Goal: Communication & Community: Answer question/provide support

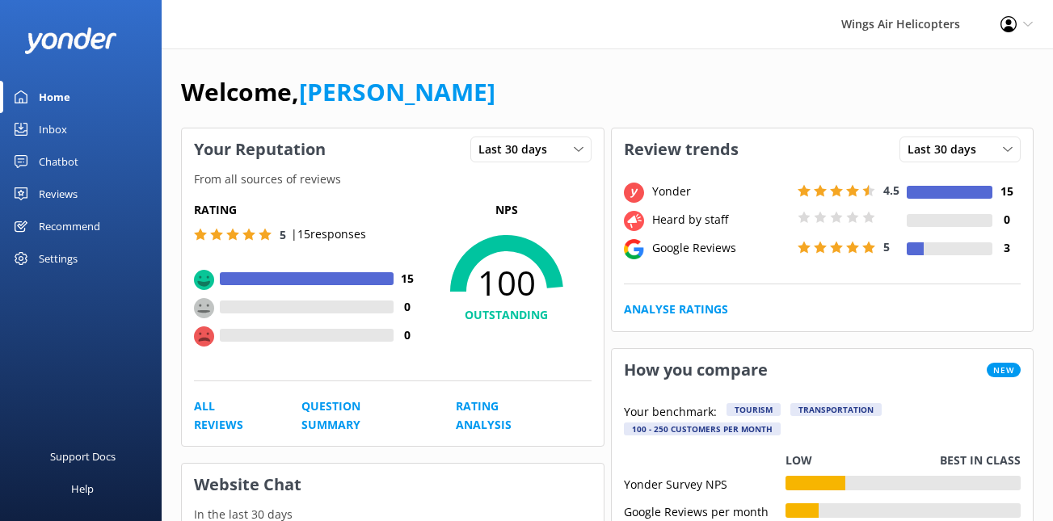
click at [74, 192] on div "Reviews" at bounding box center [58, 194] width 39 height 32
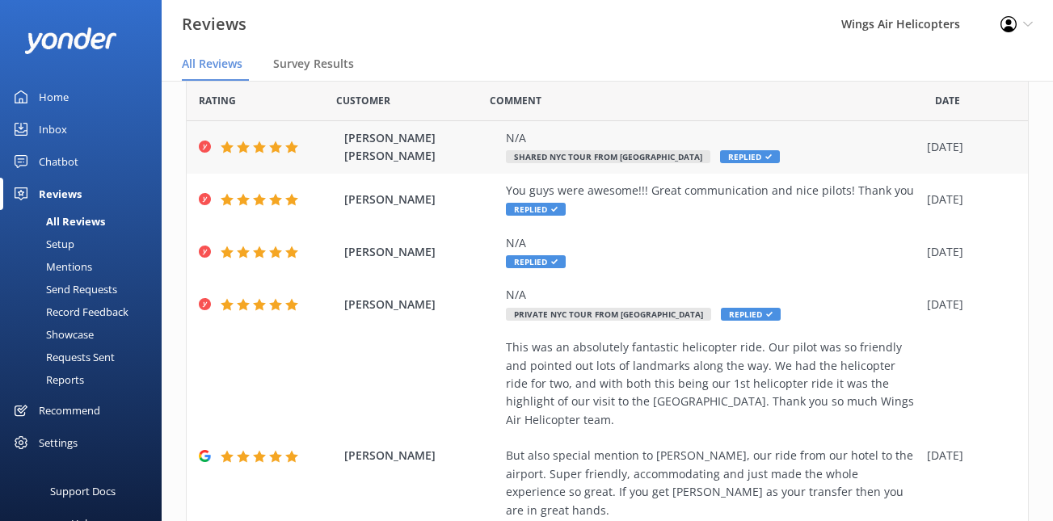
scroll to position [60, 0]
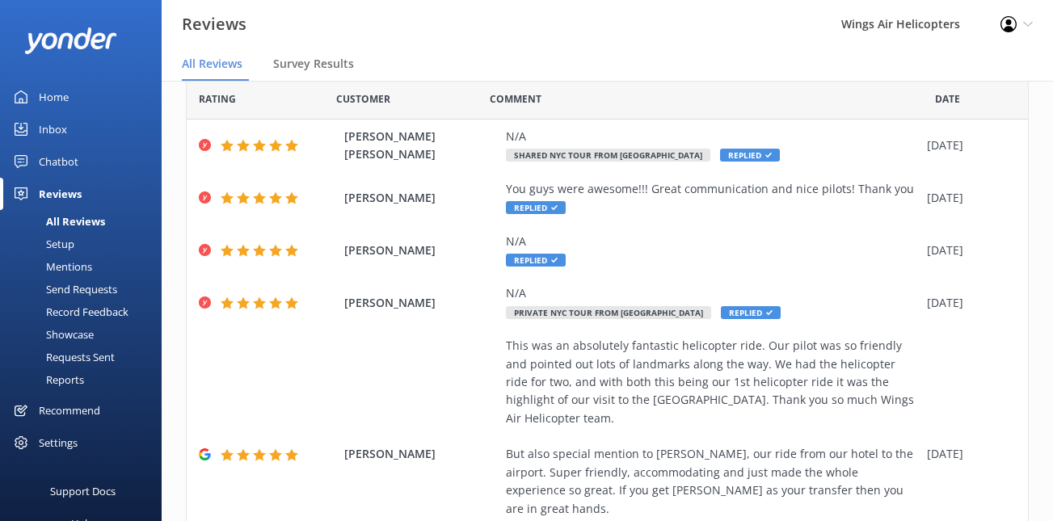
click at [93, 352] on div "Requests Sent" at bounding box center [62, 357] width 105 height 23
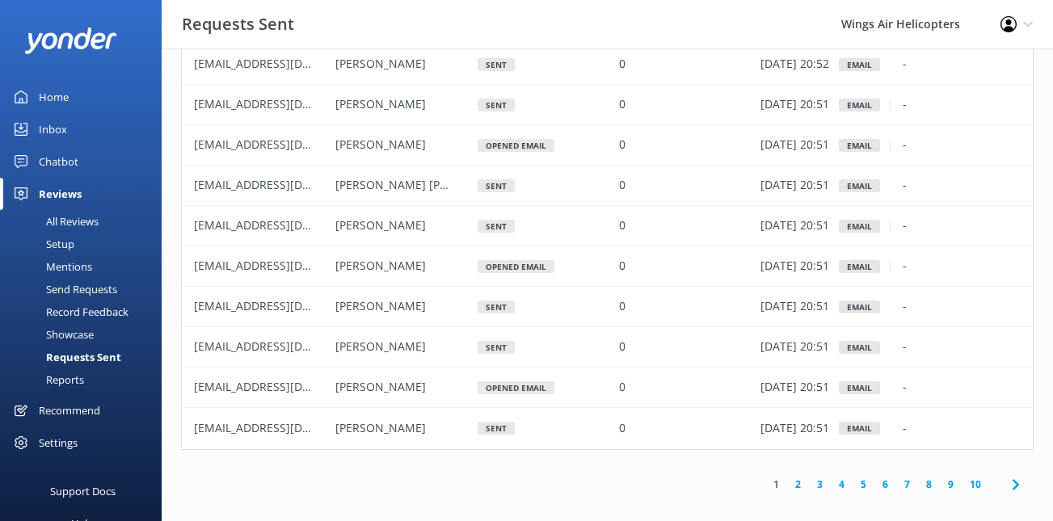
scroll to position [90, 0]
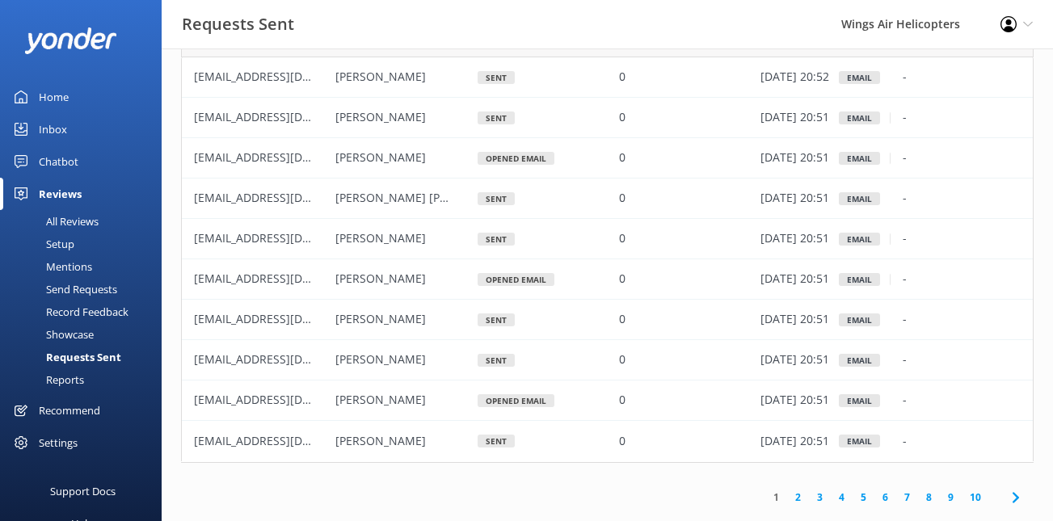
click at [799, 496] on link "2" at bounding box center [798, 497] width 22 height 15
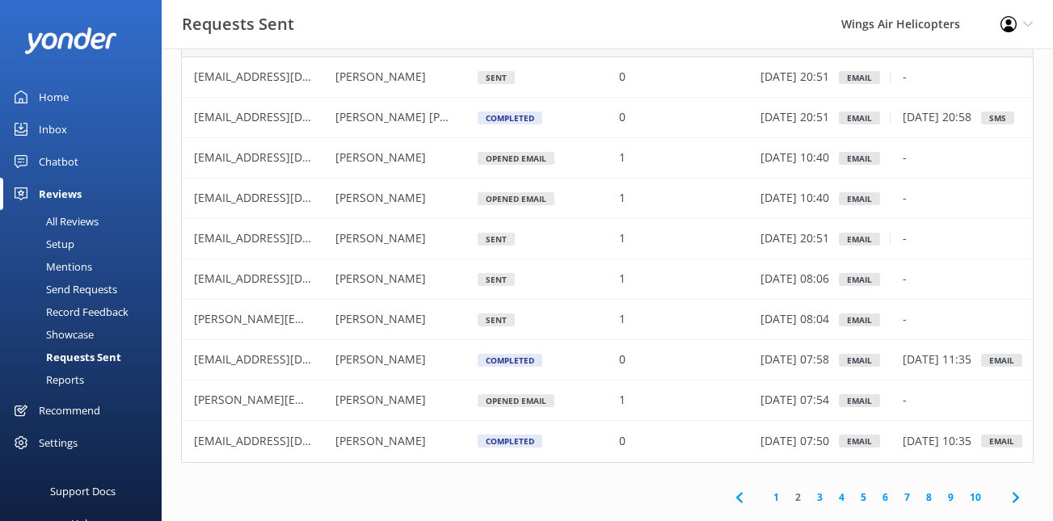
click at [777, 500] on link "1" at bounding box center [777, 497] width 22 height 15
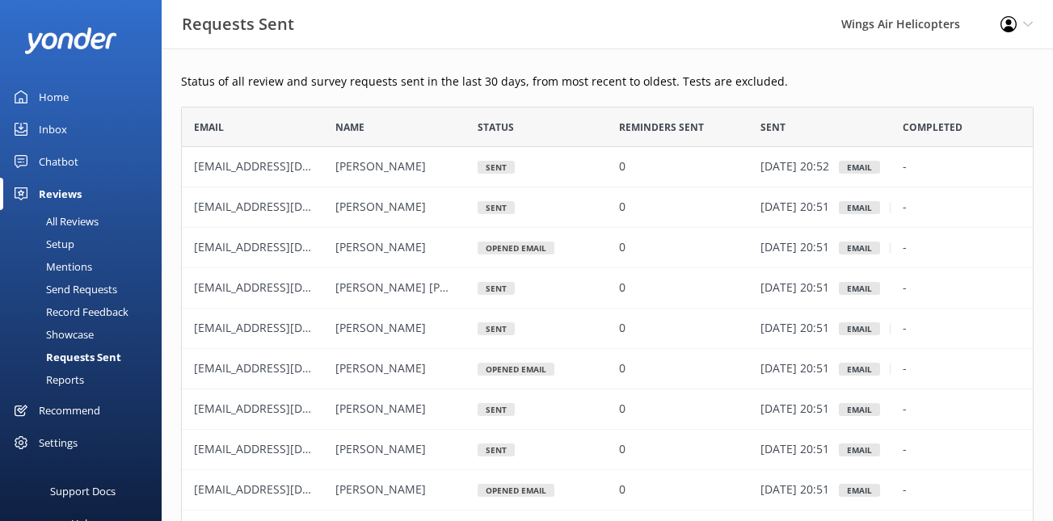
click at [82, 291] on div "Send Requests" at bounding box center [64, 289] width 108 height 23
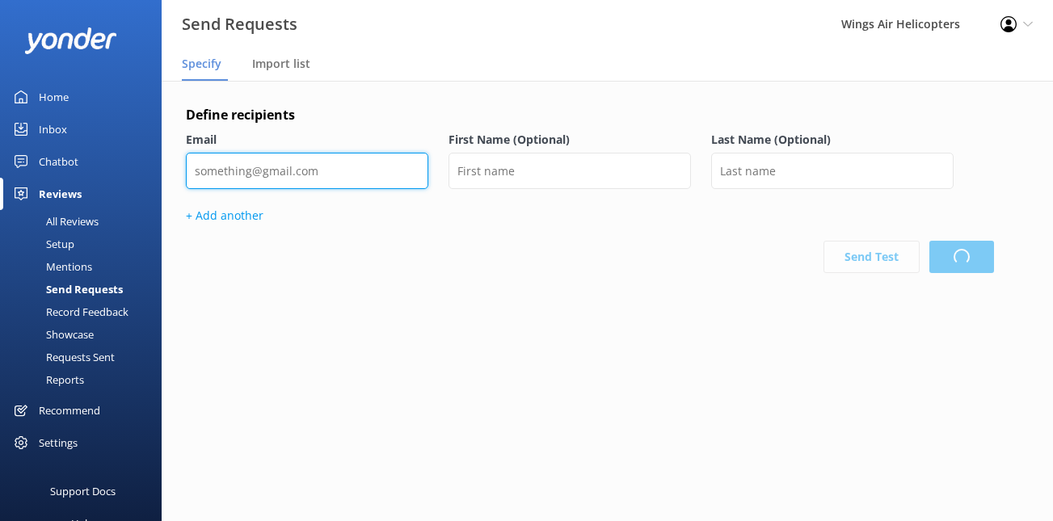
click at [326, 179] on input "email" at bounding box center [307, 171] width 243 height 36
paste input "[EMAIL_ADDRESS][DOMAIN_NAME]"
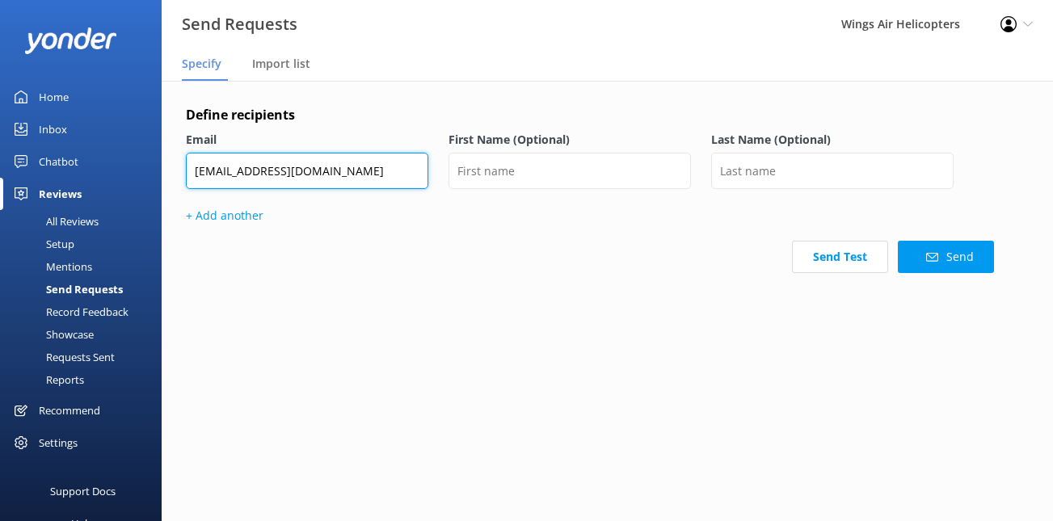
type input "[EMAIL_ADDRESS][DOMAIN_NAME]"
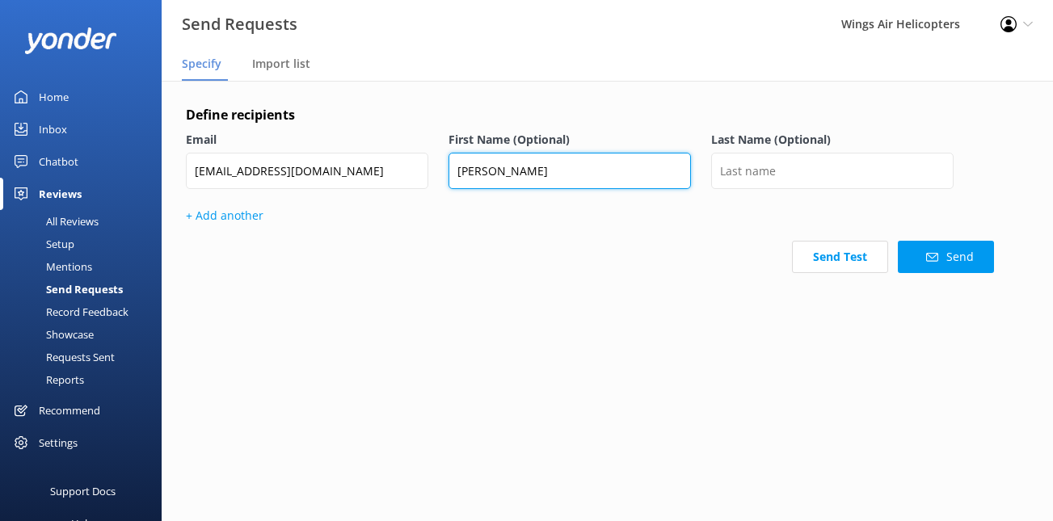
type input "[PERSON_NAME]"
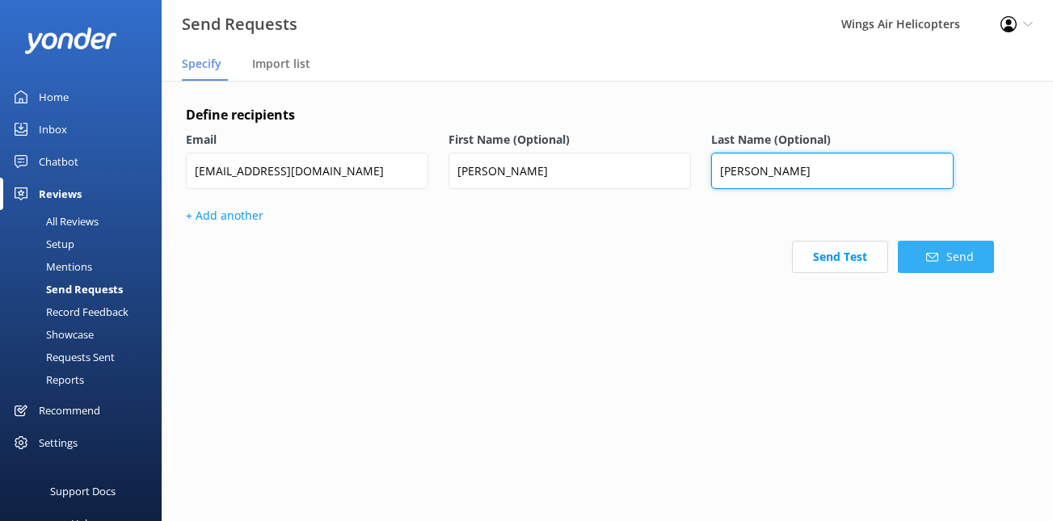
type input "[PERSON_NAME]"
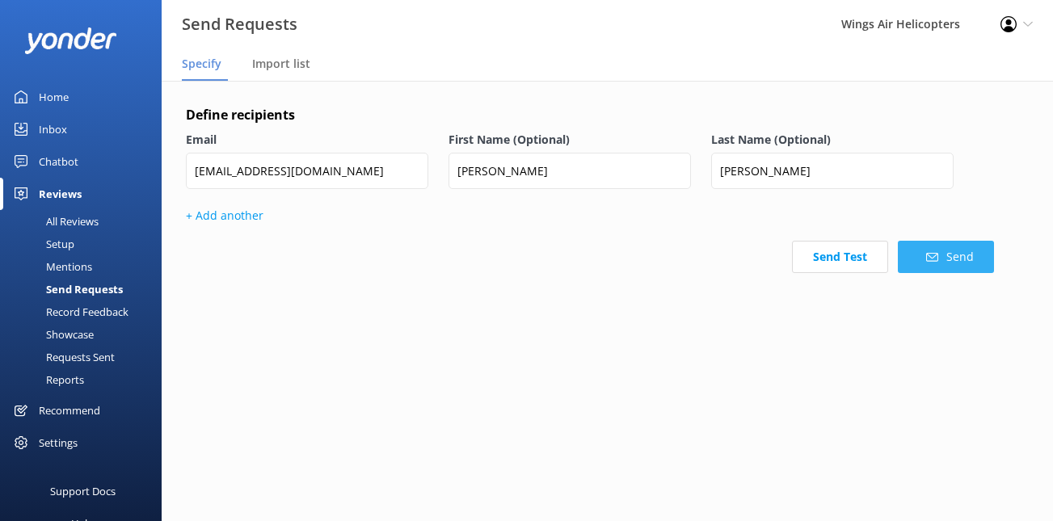
click at [913, 261] on button "Send" at bounding box center [946, 257] width 96 height 32
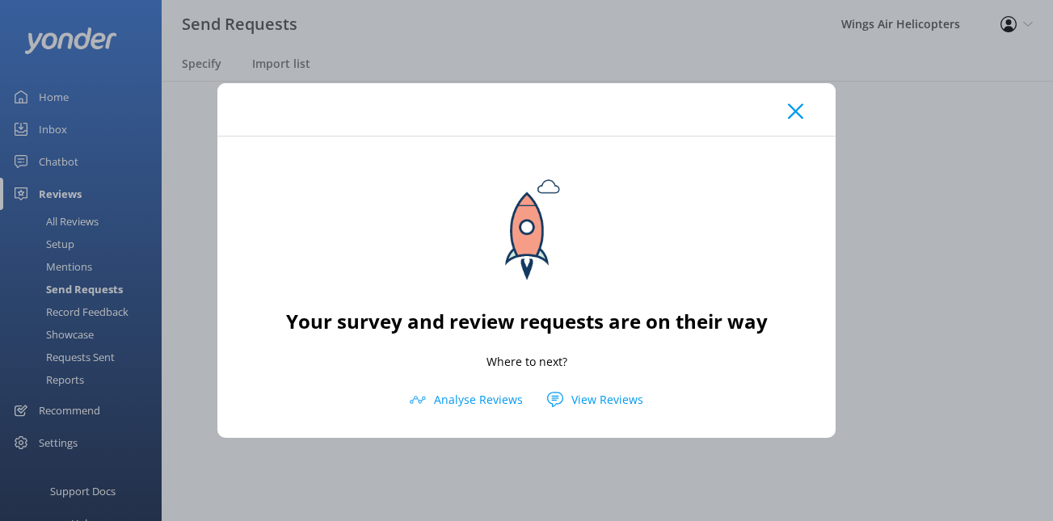
click at [791, 122] on div at bounding box center [526, 109] width 618 height 53
click at [797, 116] on icon at bounding box center [795, 111] width 15 height 16
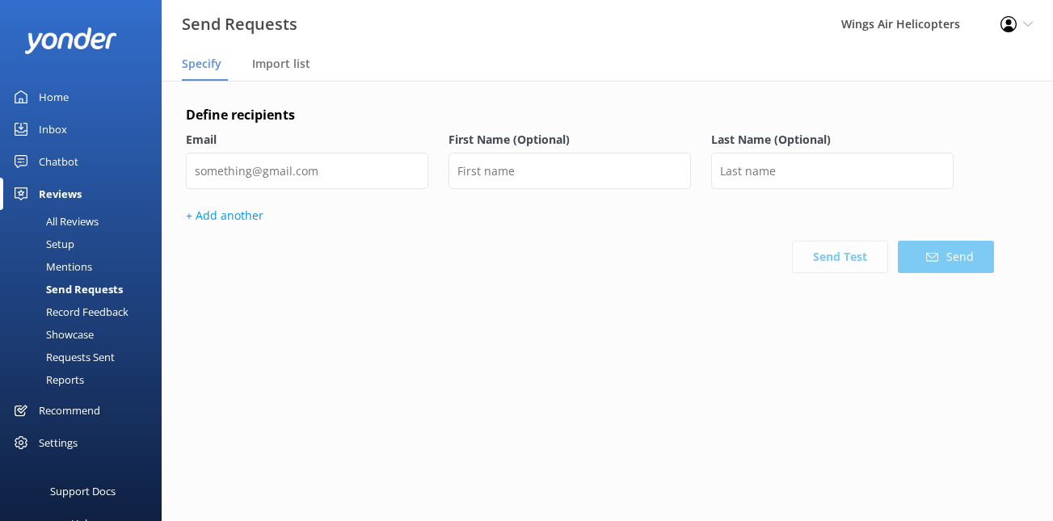
click at [97, 346] on div "Requests Sent" at bounding box center [62, 357] width 105 height 23
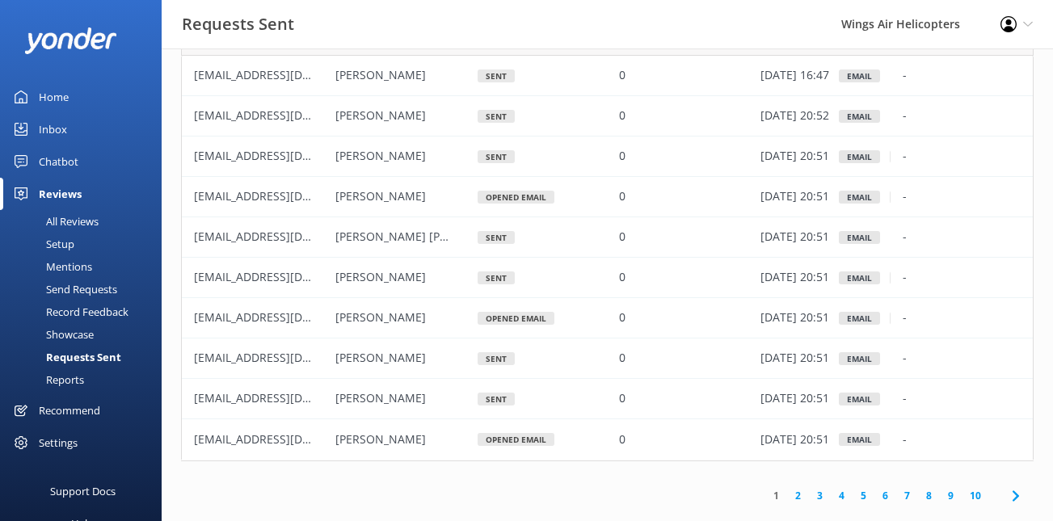
scroll to position [68, 0]
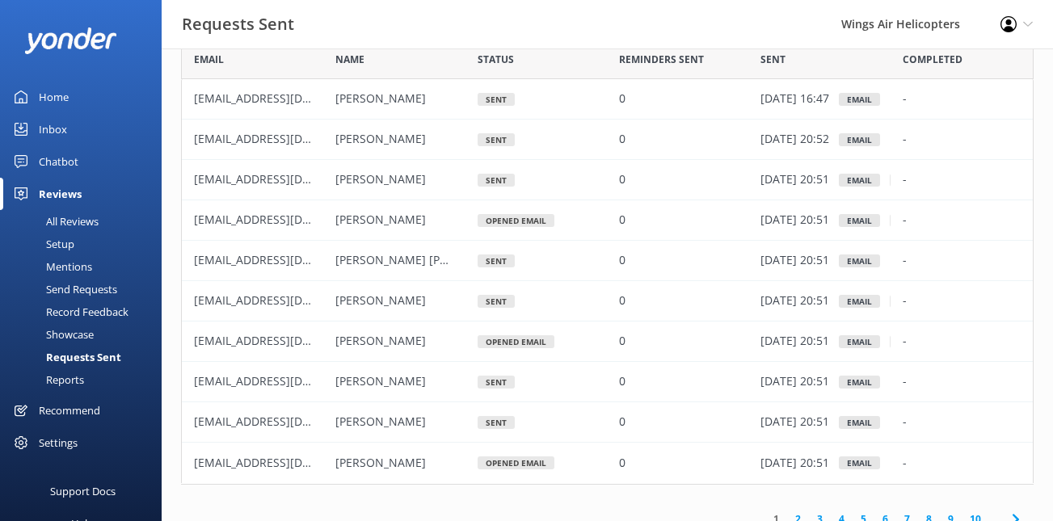
click at [797, 515] on link "2" at bounding box center [798, 519] width 22 height 15
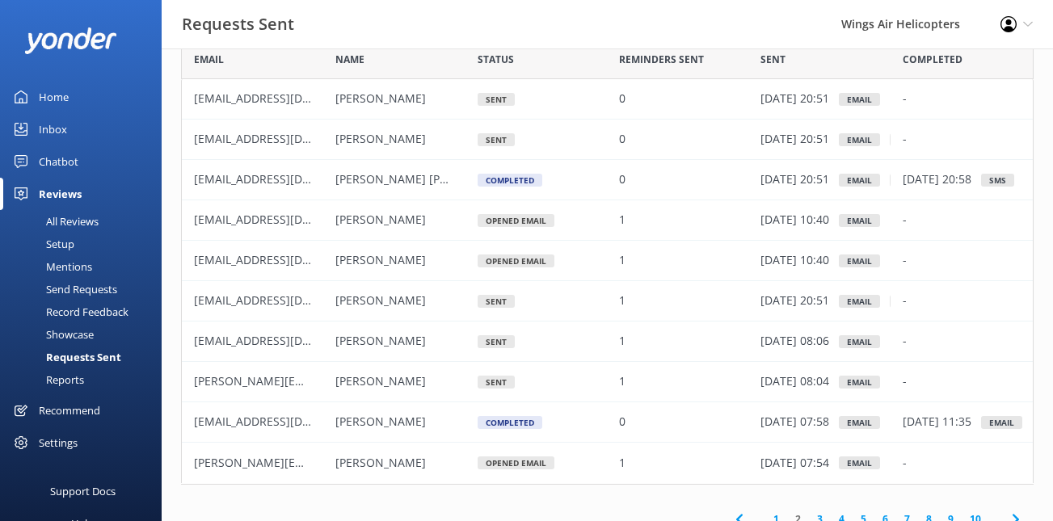
click at [74, 294] on div "Send Requests" at bounding box center [64, 289] width 108 height 23
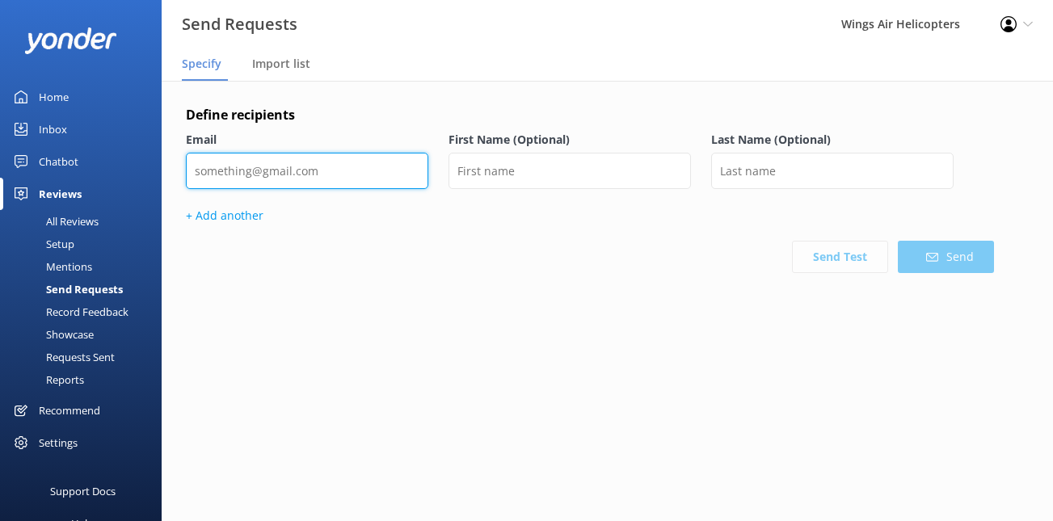
click at [302, 182] on input "email" at bounding box center [307, 171] width 243 height 36
paste input "[EMAIL_ADDRESS][DOMAIN_NAME]"
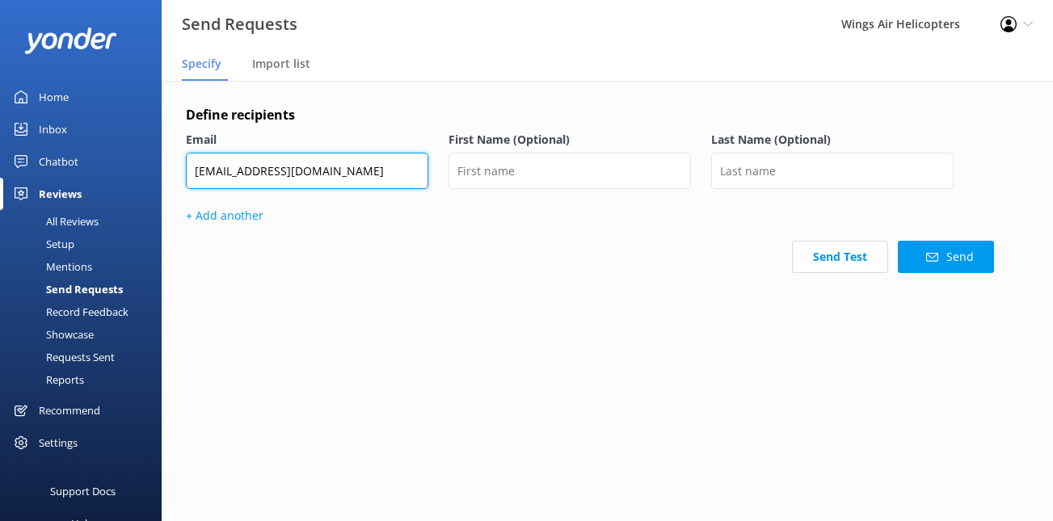
type input "[EMAIL_ADDRESS][DOMAIN_NAME]"
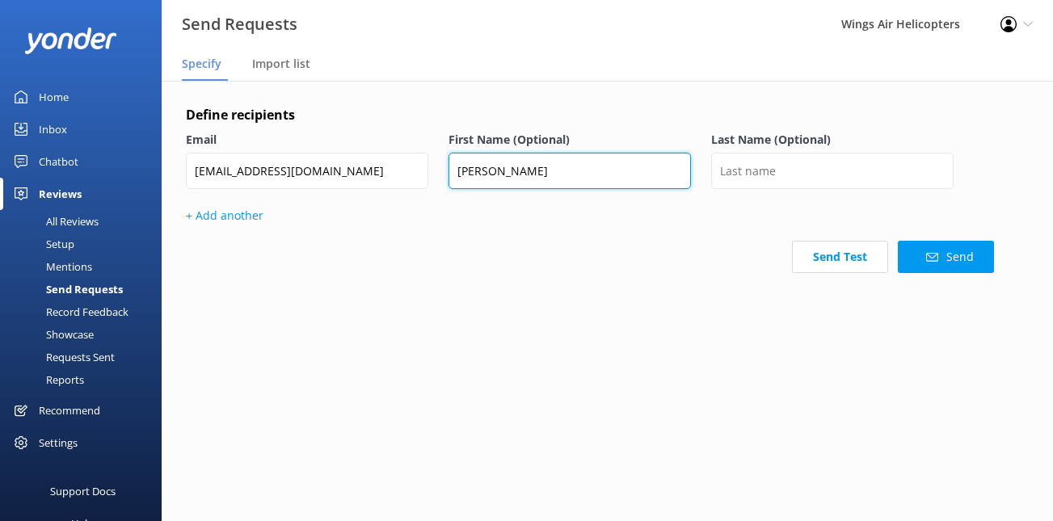
type input "[PERSON_NAME]"
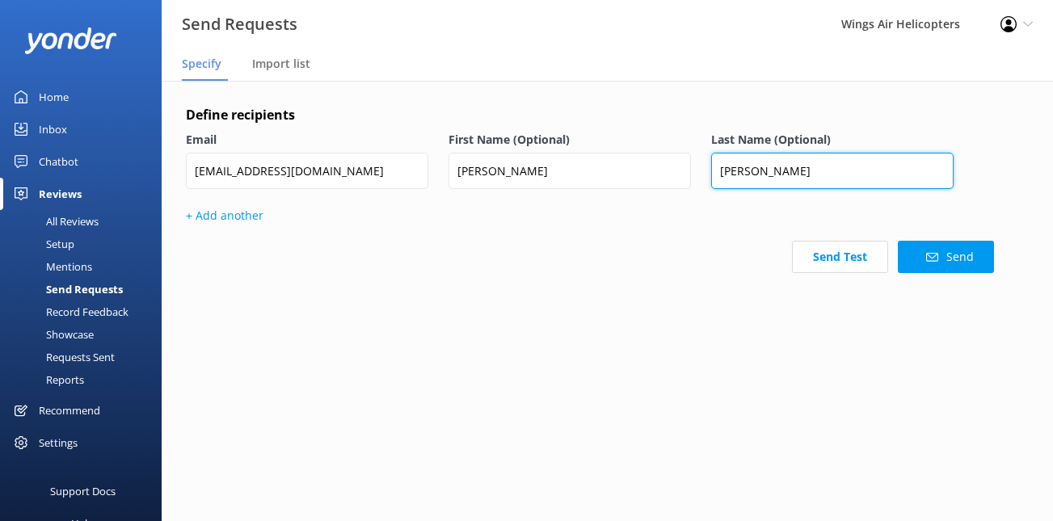
type input "[PERSON_NAME]"
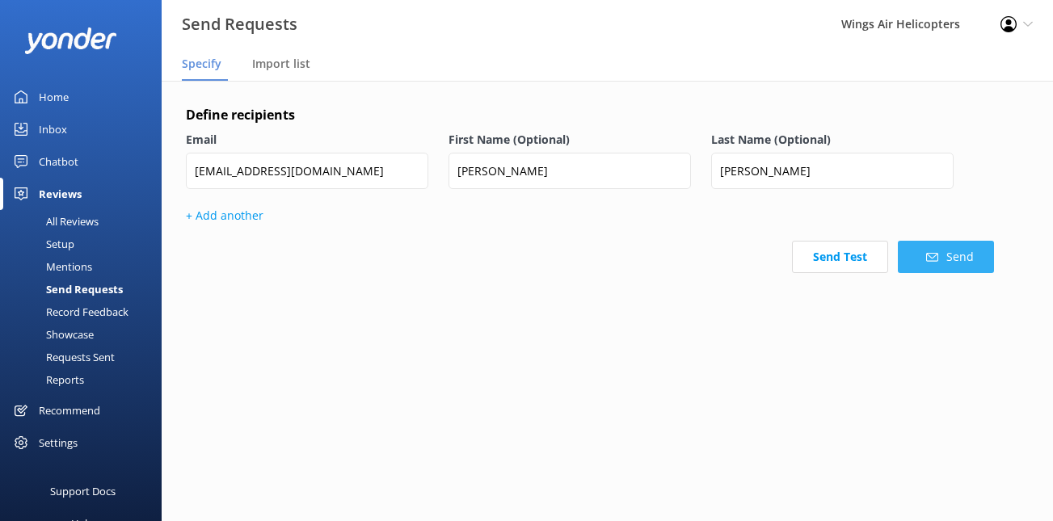
click at [964, 262] on button "Send" at bounding box center [946, 257] width 96 height 32
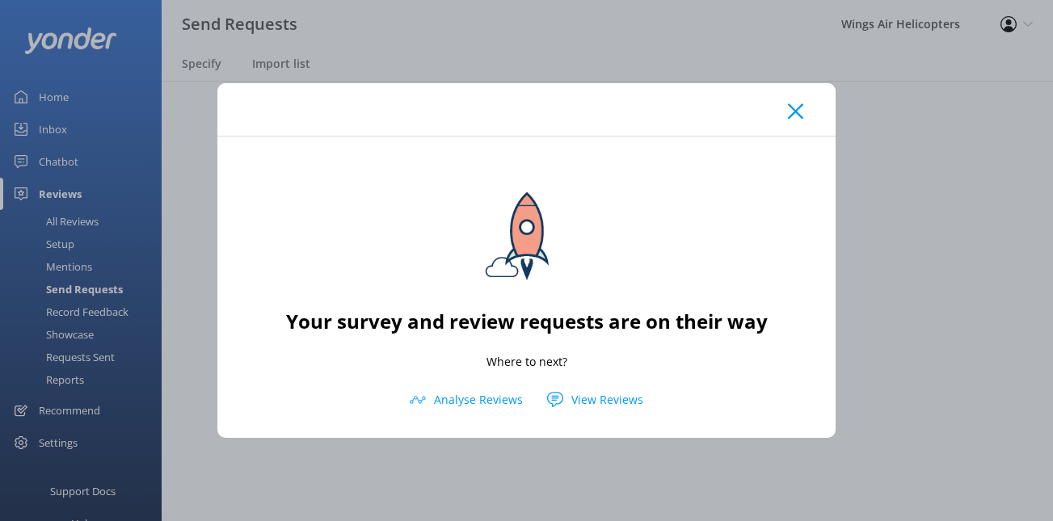
click at [795, 122] on div at bounding box center [526, 109] width 618 height 53
click at [795, 111] on use at bounding box center [795, 110] width 15 height 15
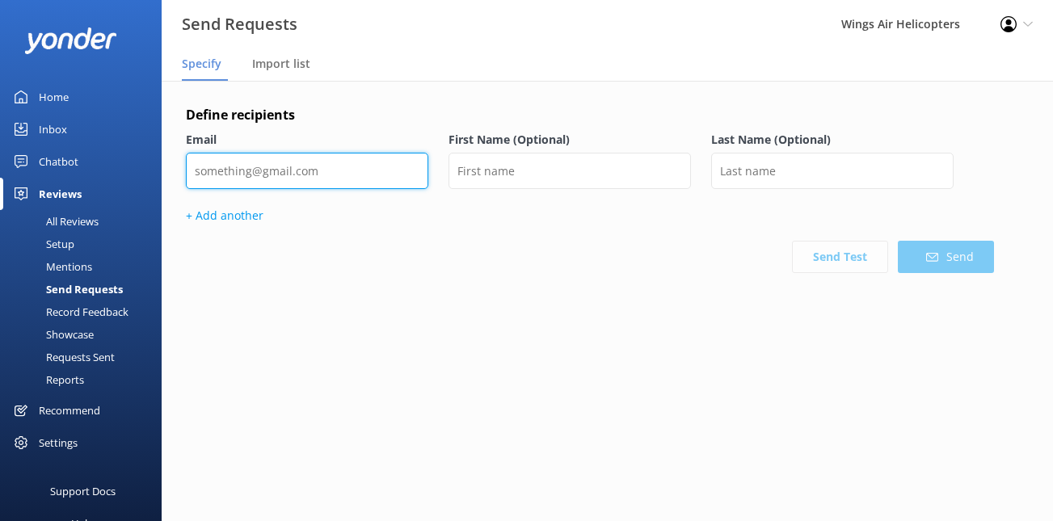
click at [313, 162] on input "email" at bounding box center [307, 171] width 243 height 36
paste input "[EMAIL_ADDRESS][DOMAIN_NAME]"
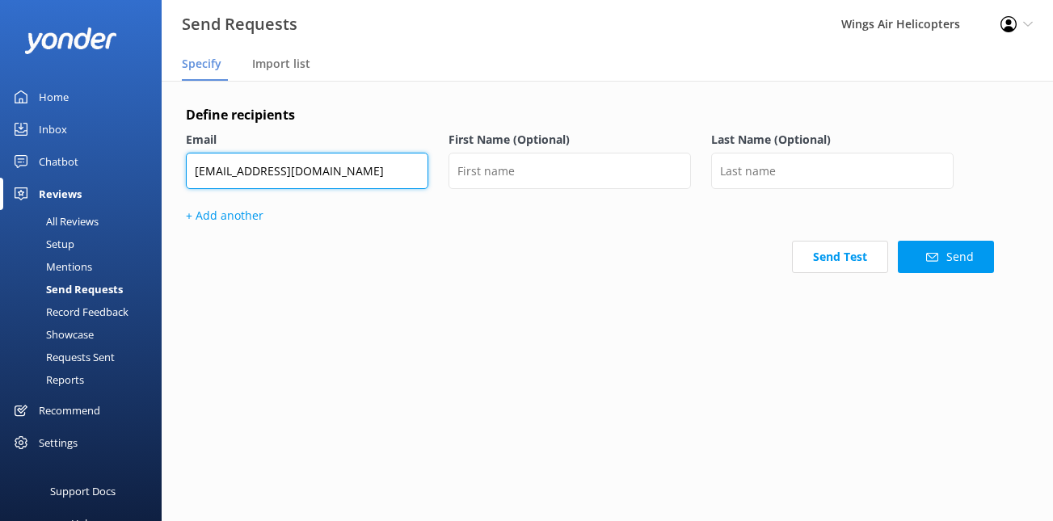
type input "[EMAIL_ADDRESS][DOMAIN_NAME]"
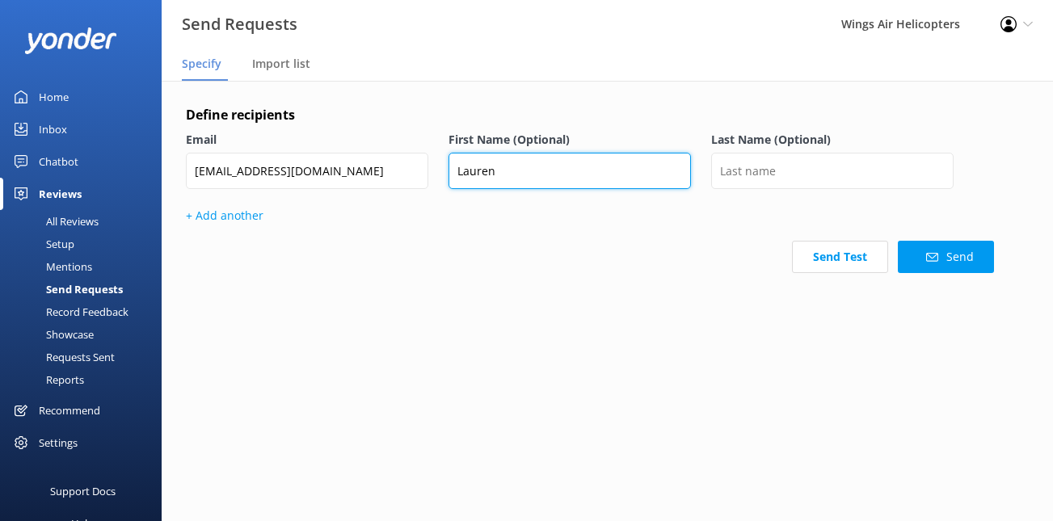
type input "Lauren"
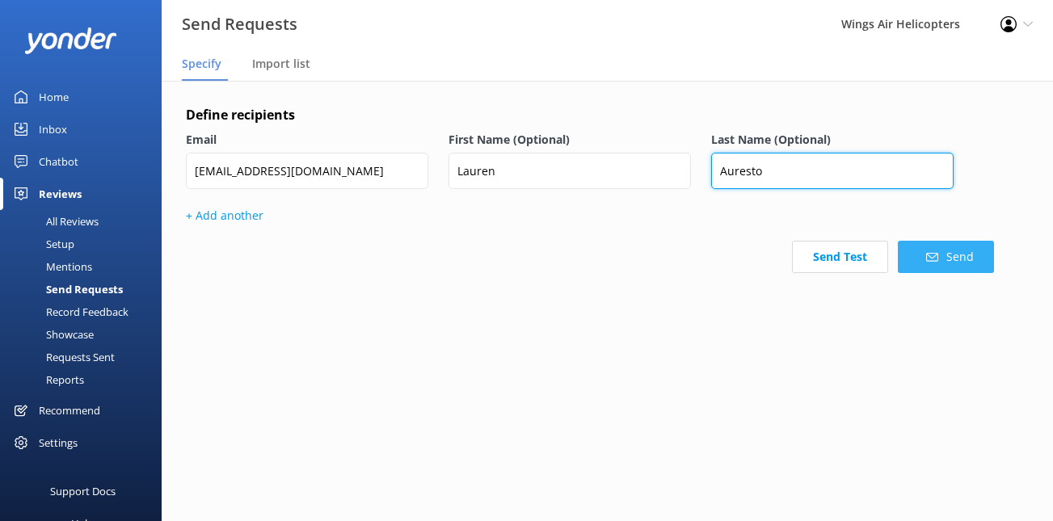
type input "Auresto"
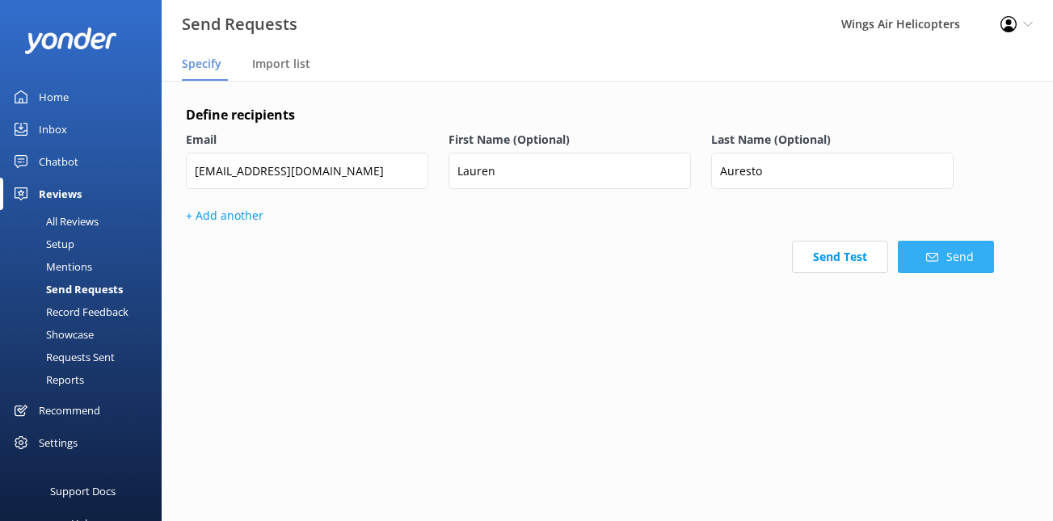
click at [941, 259] on button "Send" at bounding box center [946, 257] width 96 height 32
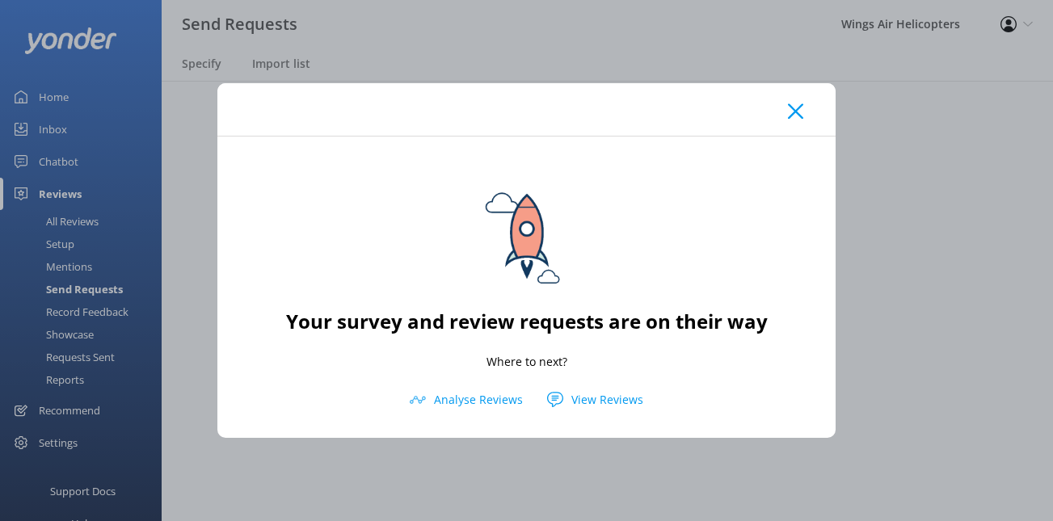
click at [794, 110] on use at bounding box center [795, 110] width 15 height 15
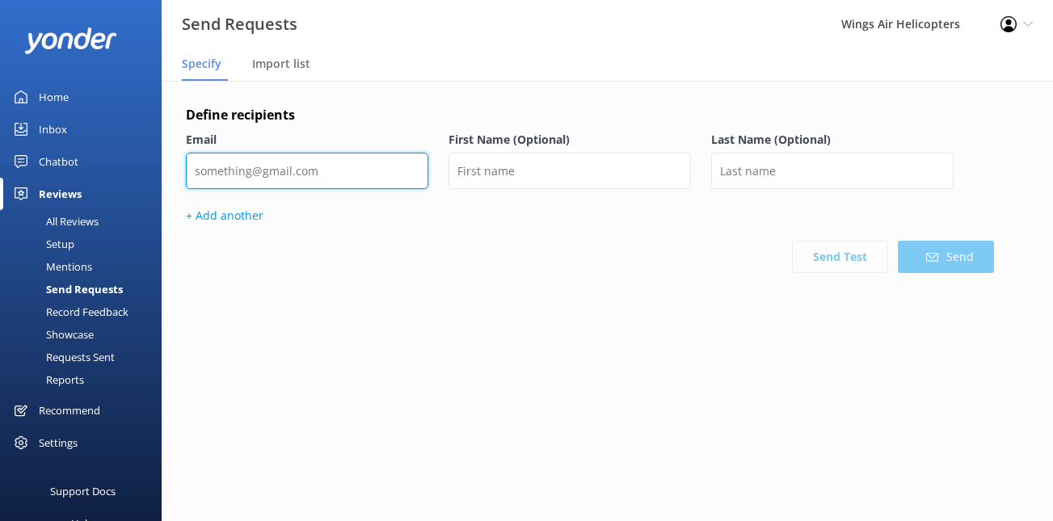
click at [423, 167] on input "email" at bounding box center [307, 171] width 243 height 36
type input "A"
paste input "[EMAIL_ADDRESS][DOMAIN_NAME]"
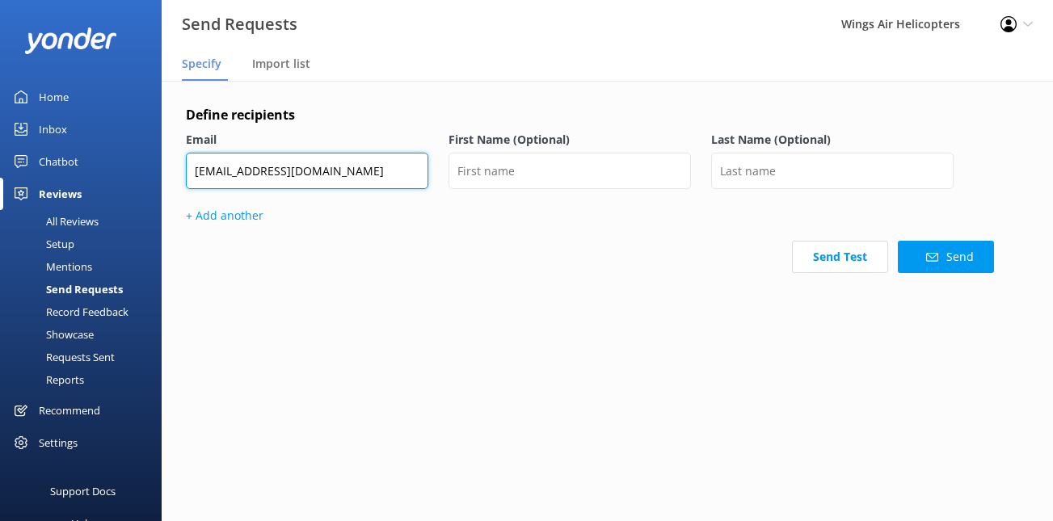
type input "[EMAIL_ADDRESS][DOMAIN_NAME]"
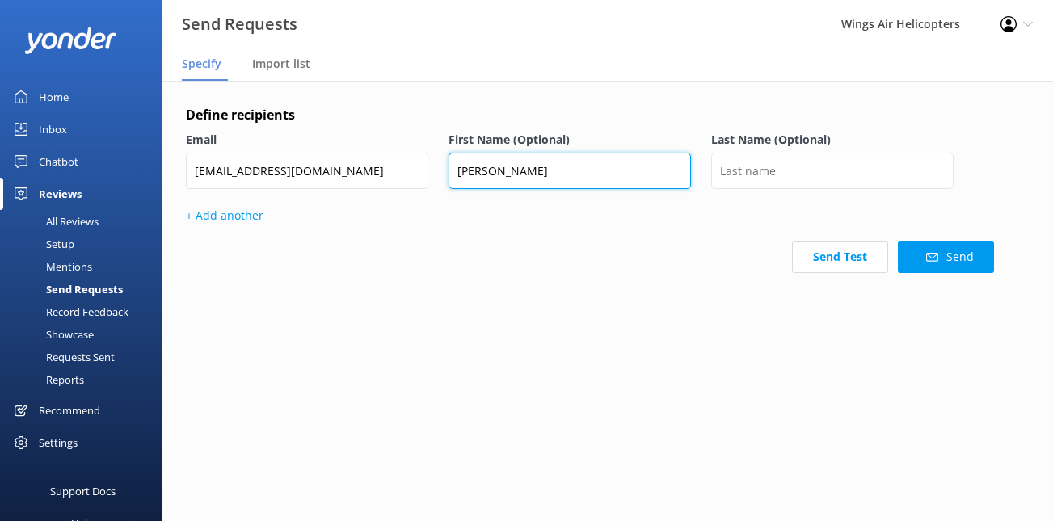
type input "[PERSON_NAME]"
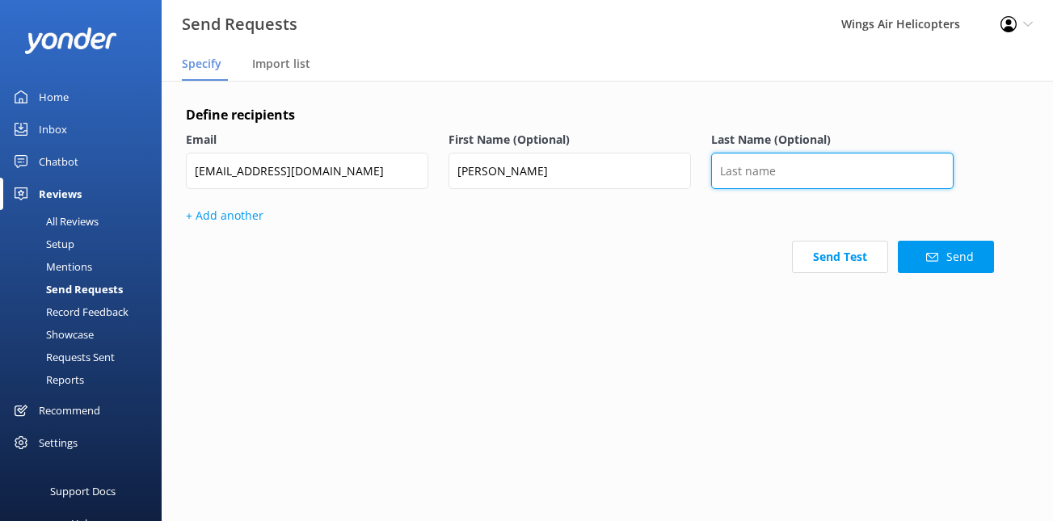
type input "m"
type input "Muzin"
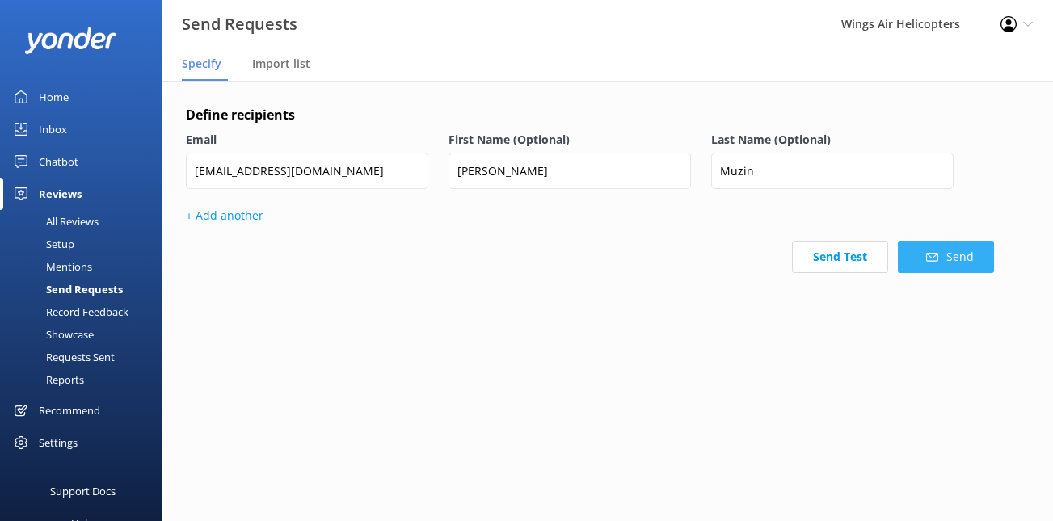
click at [928, 267] on button "Send" at bounding box center [946, 257] width 96 height 32
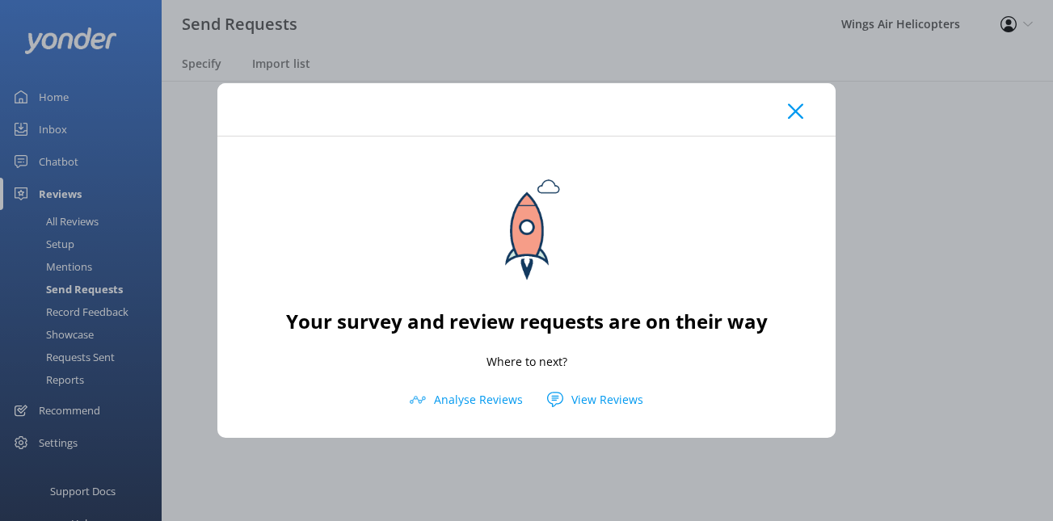
click at [788, 118] on icon at bounding box center [795, 111] width 15 height 16
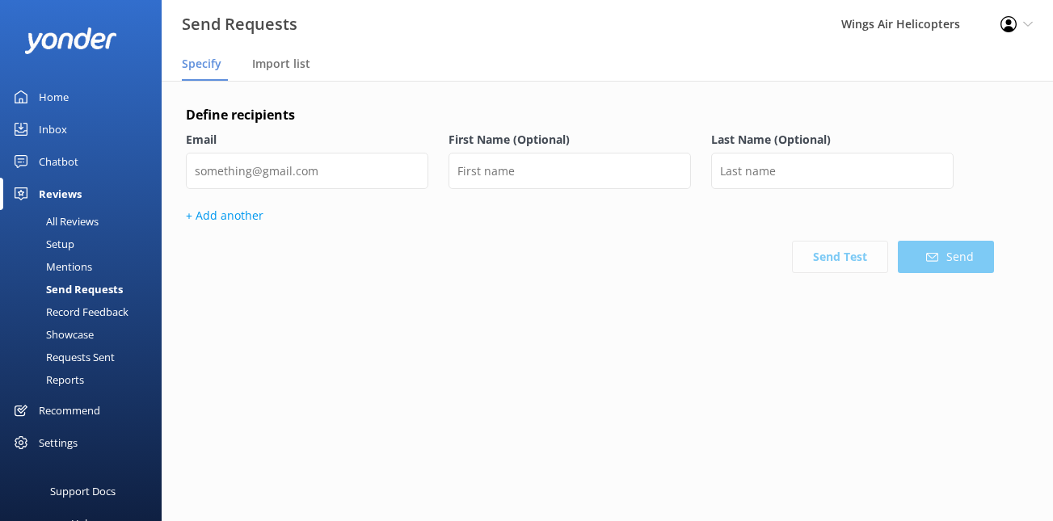
click at [84, 356] on div "Requests Sent" at bounding box center [62, 357] width 105 height 23
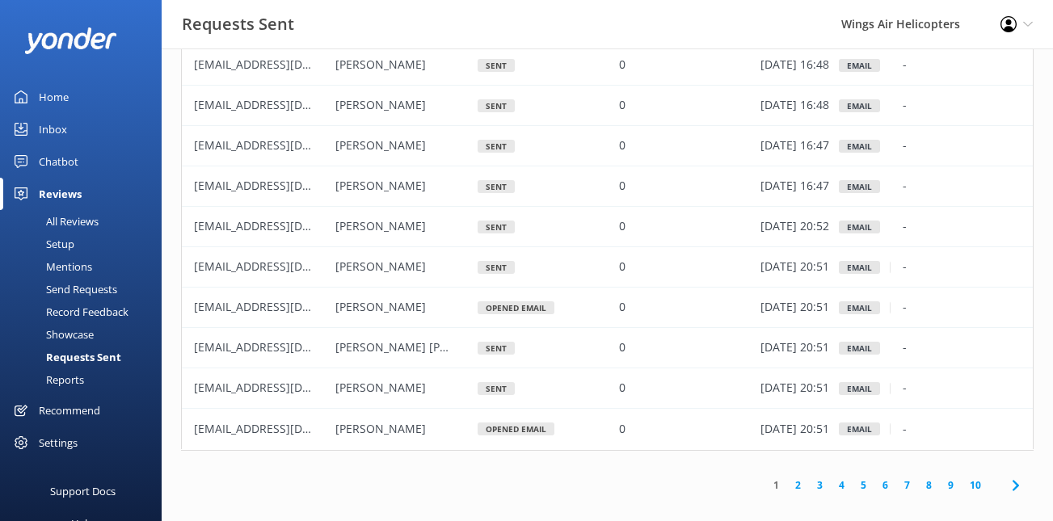
scroll to position [116, 0]
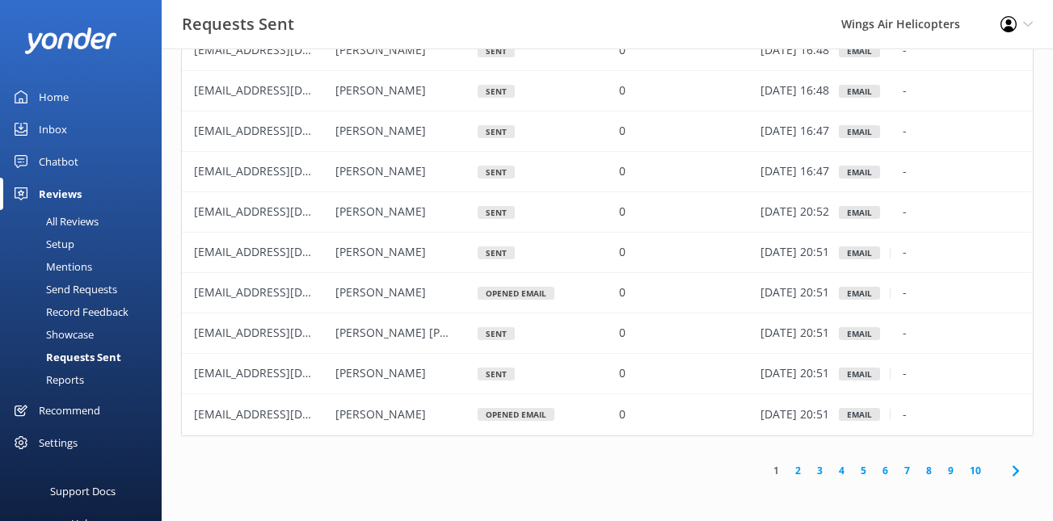
click at [799, 468] on link "2" at bounding box center [798, 470] width 22 height 15
click at [777, 473] on link "1" at bounding box center [777, 470] width 22 height 15
click at [73, 293] on div "Send Requests" at bounding box center [64, 289] width 108 height 23
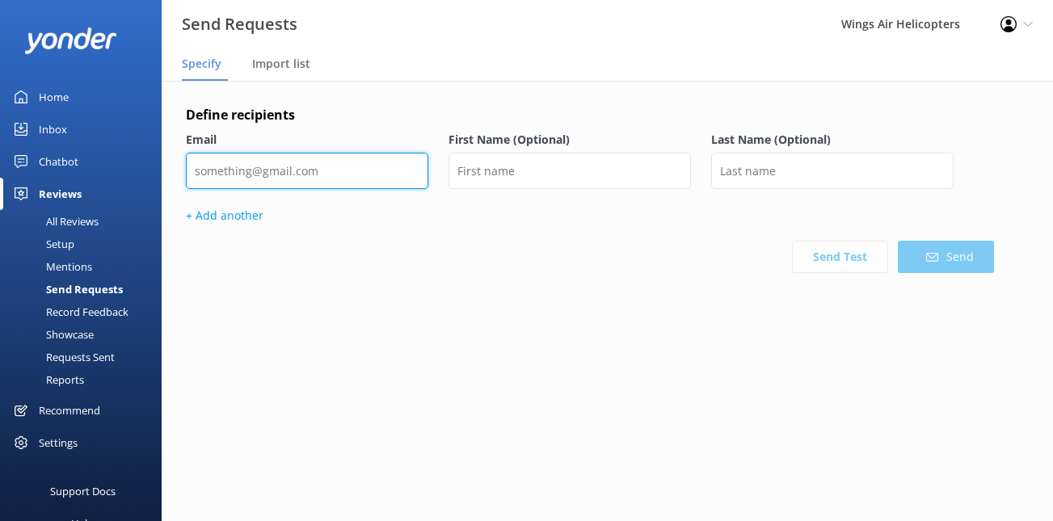
click at [331, 175] on input "email" at bounding box center [307, 171] width 243 height 36
paste input "[EMAIL_ADDRESS][DOMAIN_NAME]"
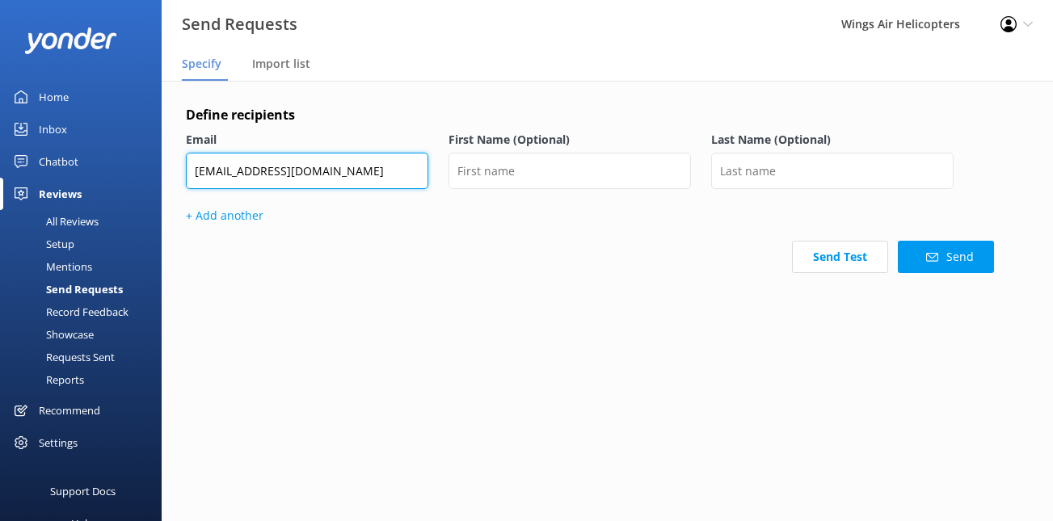
type input "[EMAIL_ADDRESS][DOMAIN_NAME]"
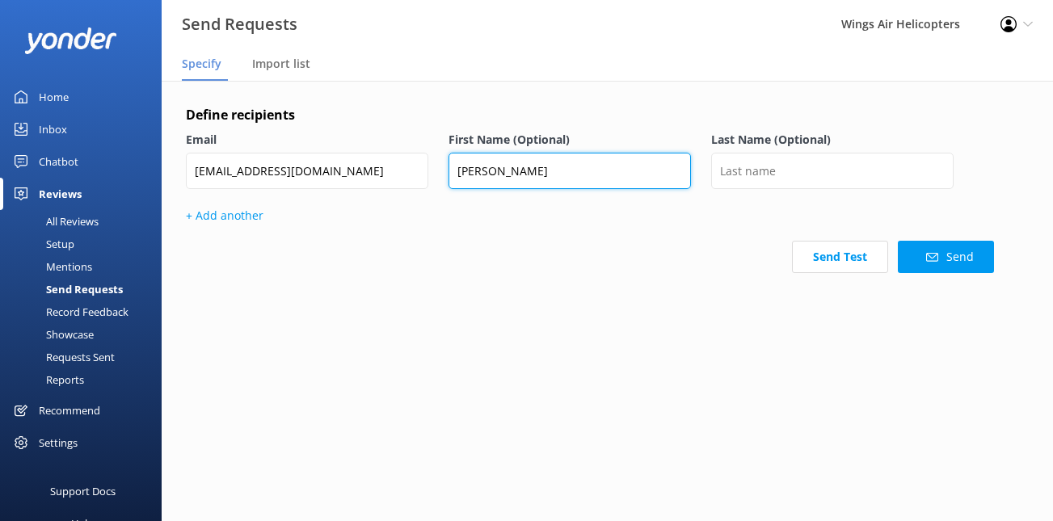
type input "[PERSON_NAME]"
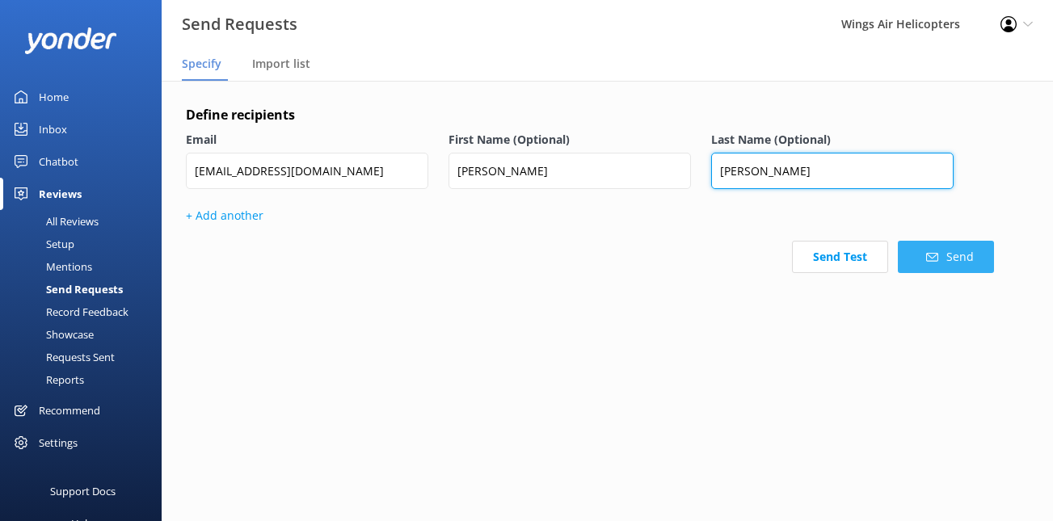
type input "[PERSON_NAME]"
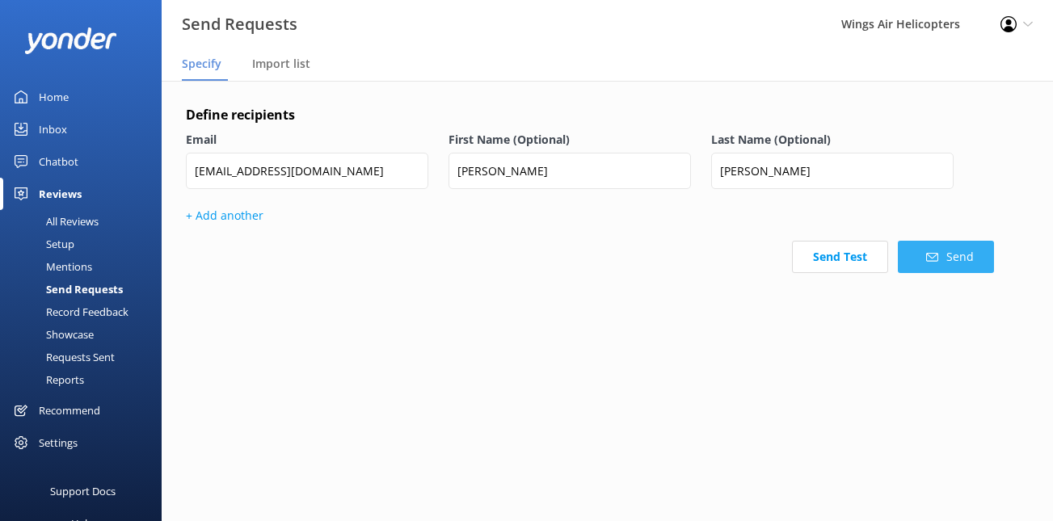
click at [934, 255] on icon at bounding box center [932, 257] width 12 height 12
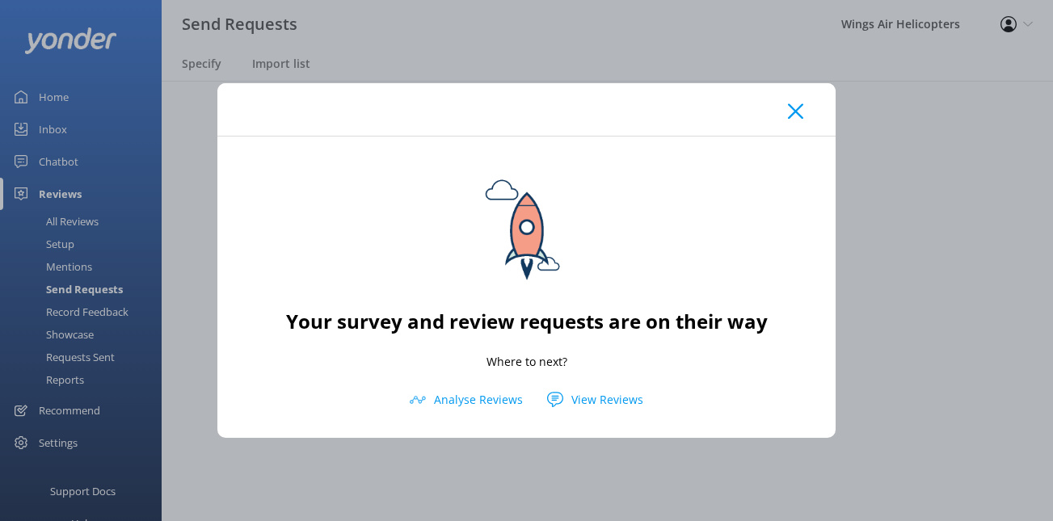
click at [790, 108] on icon at bounding box center [795, 111] width 15 height 16
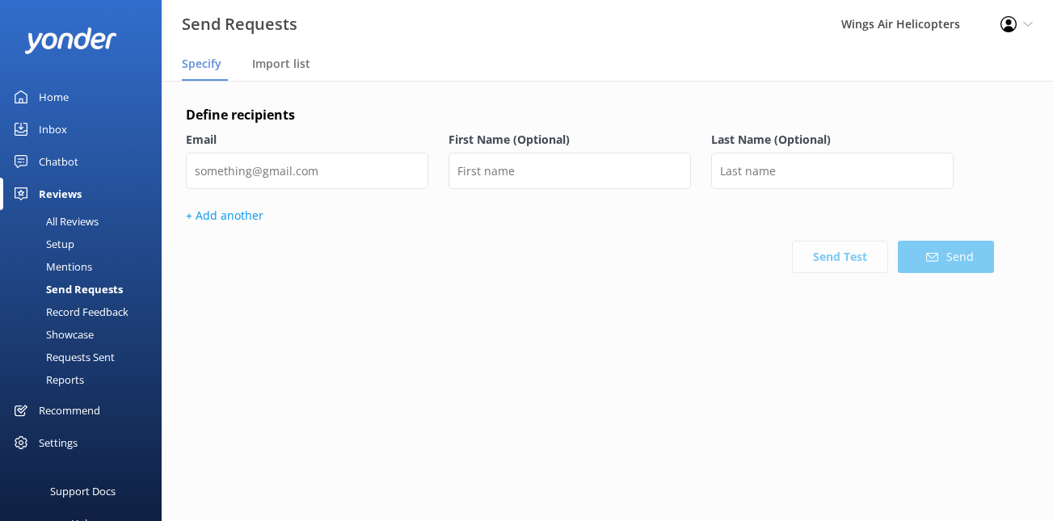
click at [99, 352] on div "Requests Sent" at bounding box center [62, 357] width 105 height 23
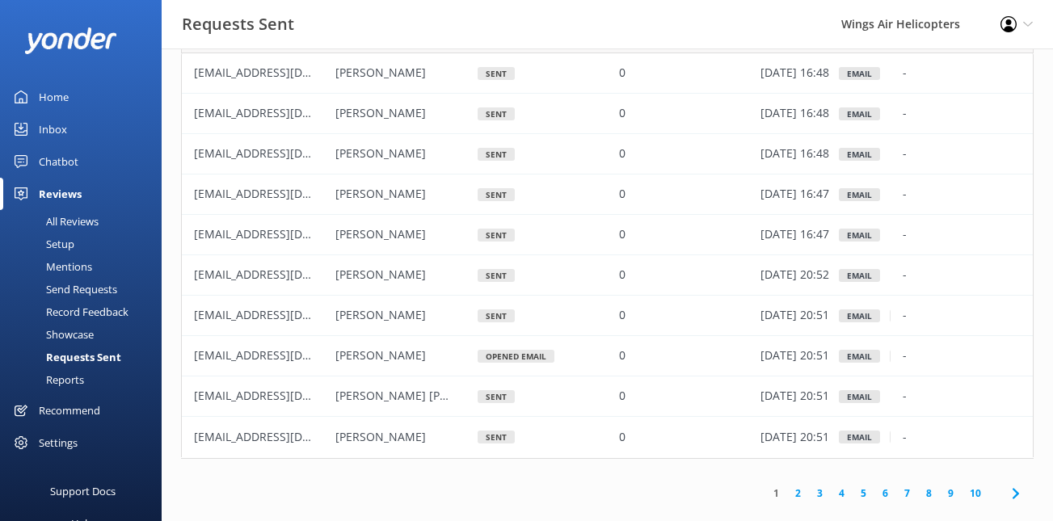
scroll to position [116, 0]
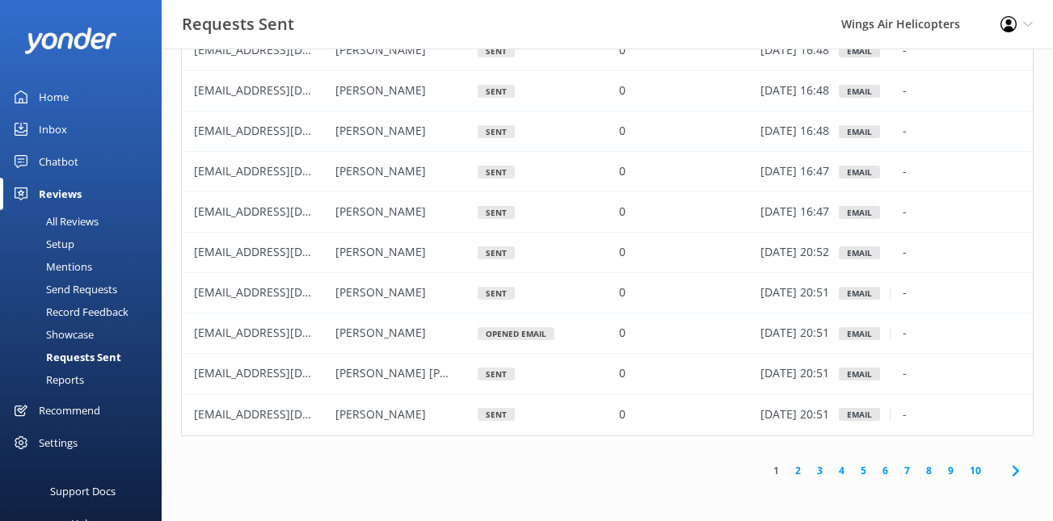
click at [799, 471] on link "2" at bounding box center [798, 470] width 22 height 15
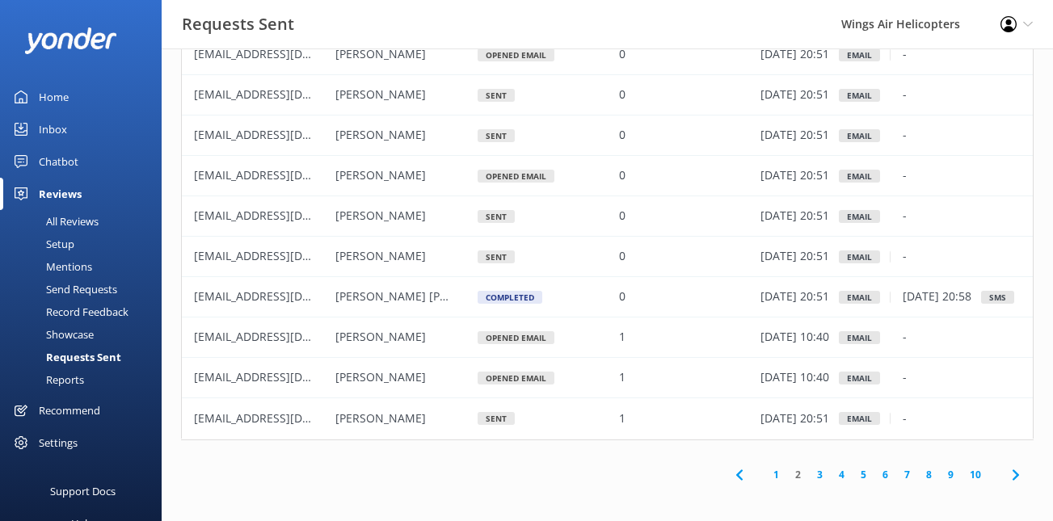
scroll to position [116, 0]
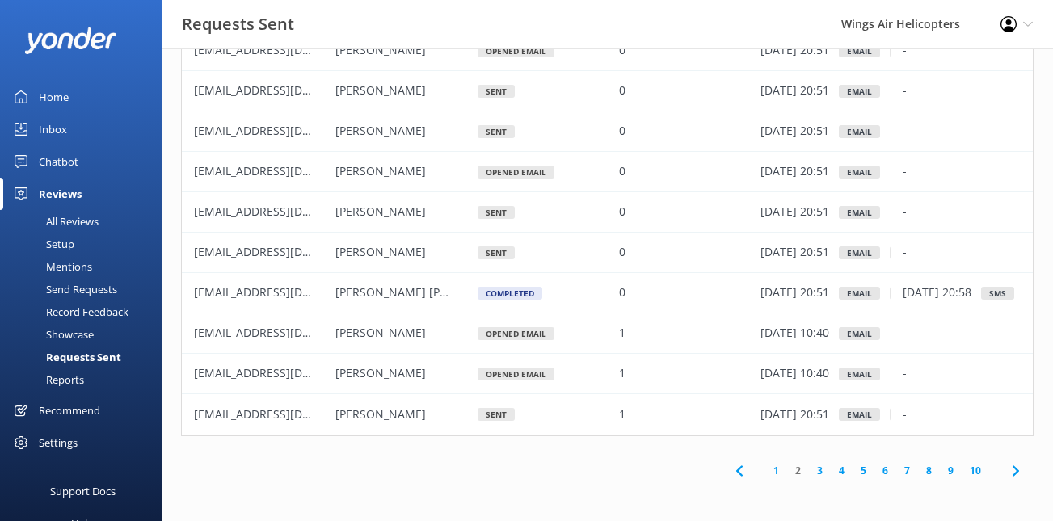
click at [782, 468] on link "1" at bounding box center [777, 470] width 22 height 15
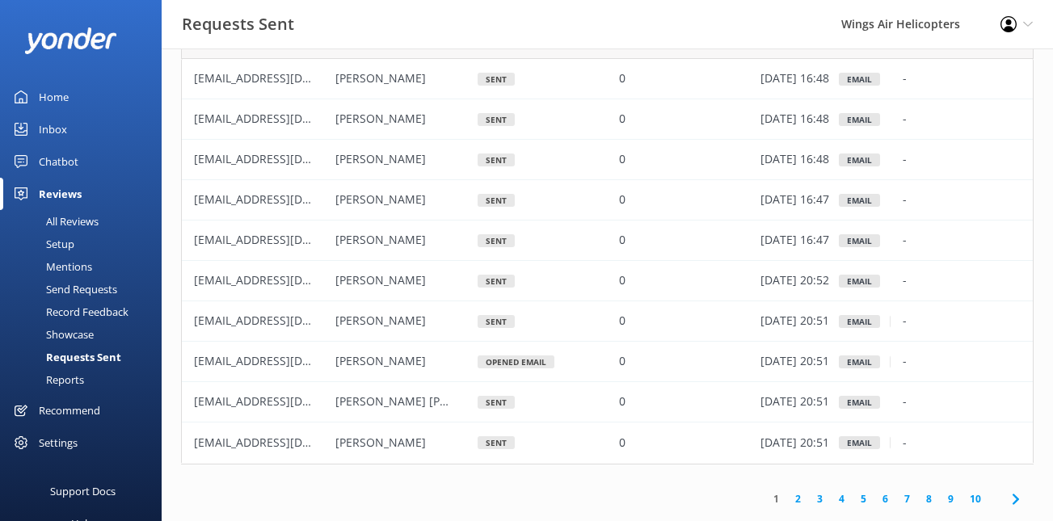
scroll to position [116, 0]
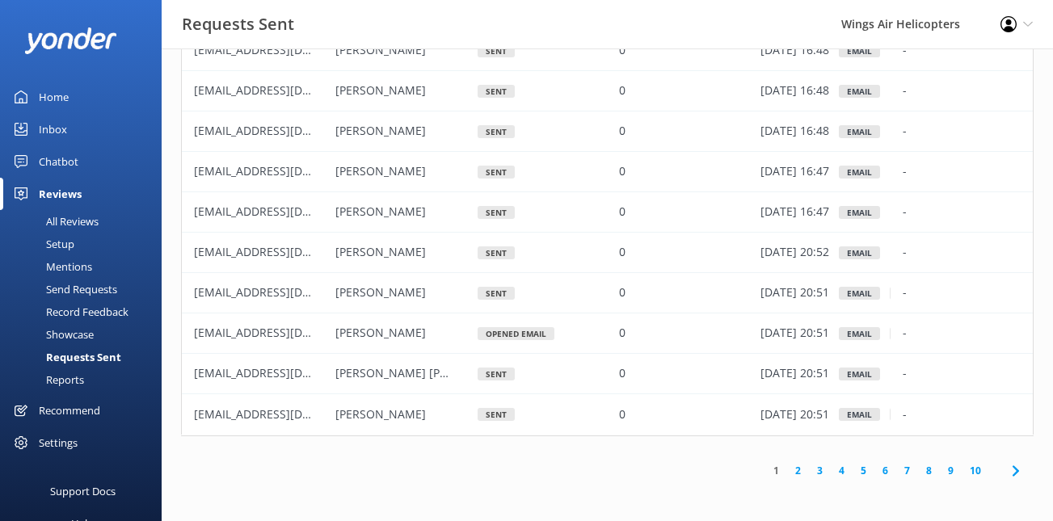
click at [799, 467] on link "2" at bounding box center [798, 470] width 22 height 15
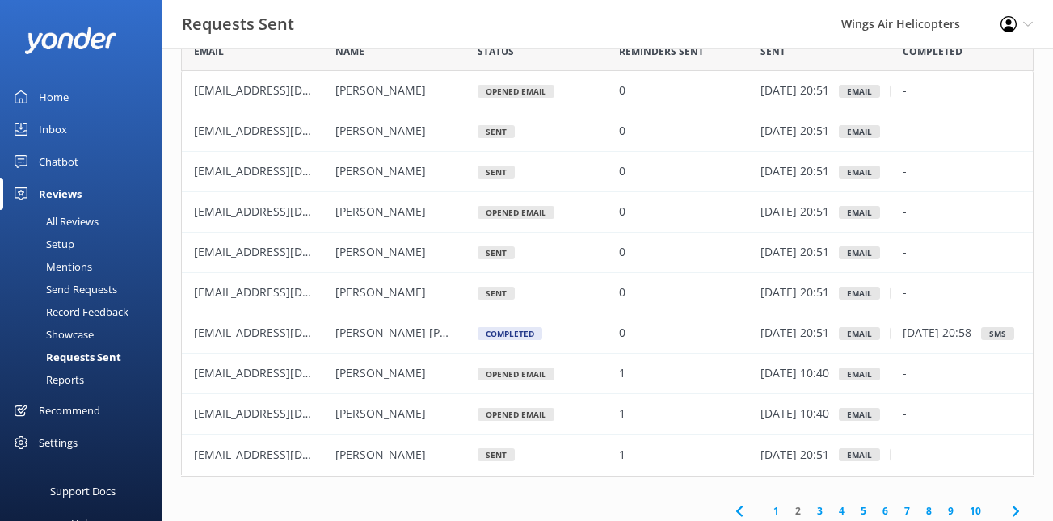
scroll to position [82, 0]
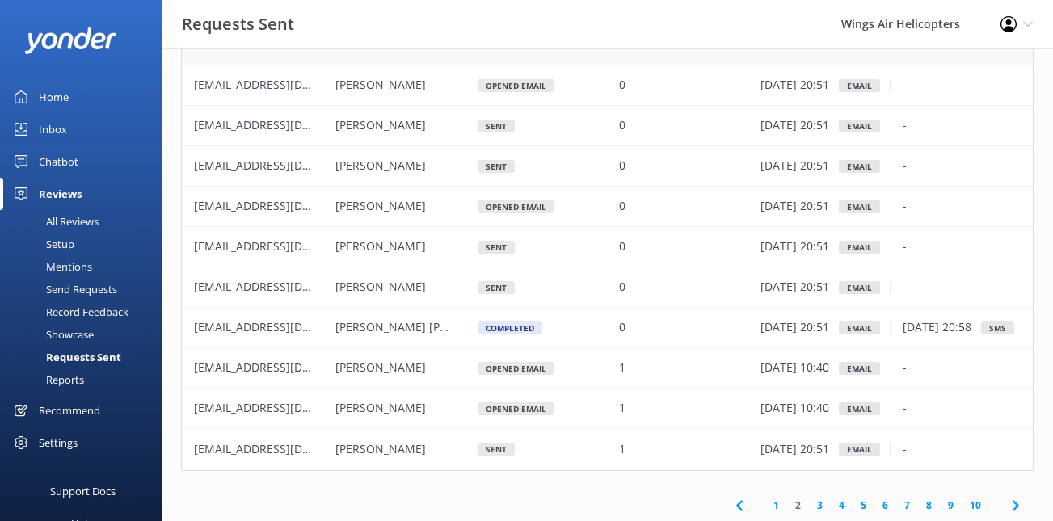
click at [780, 507] on link "1" at bounding box center [777, 505] width 22 height 15
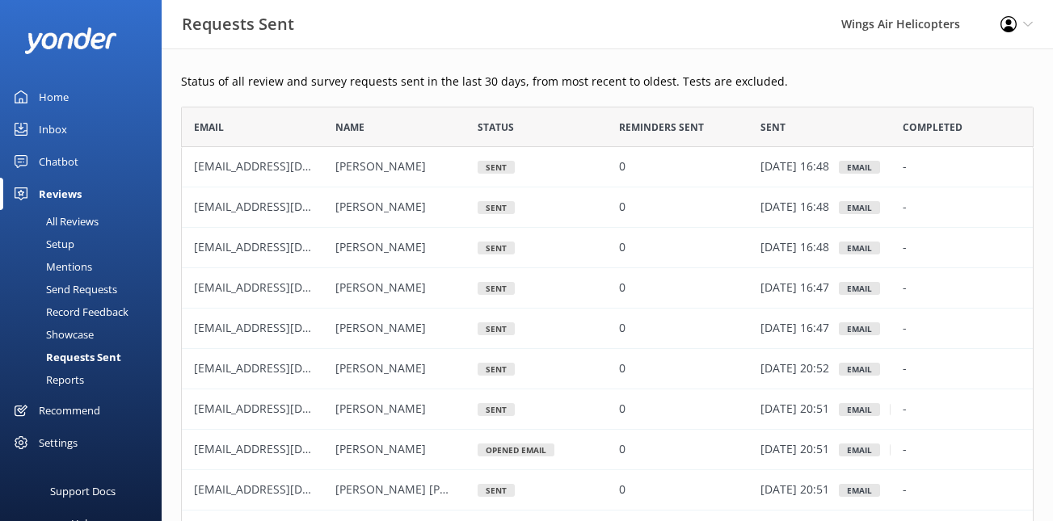
click at [74, 289] on div "Send Requests" at bounding box center [64, 289] width 108 height 23
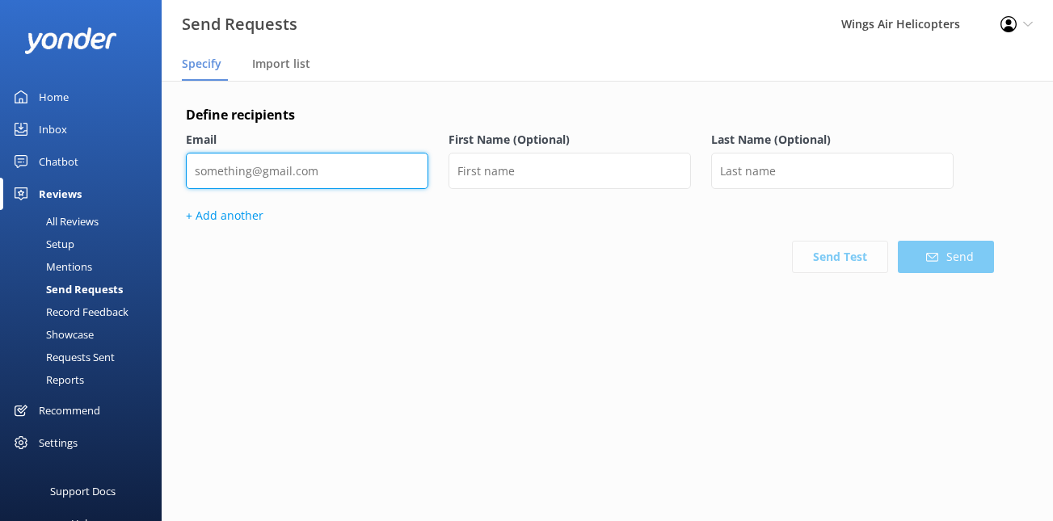
click at [290, 163] on input "email" at bounding box center [307, 171] width 243 height 36
paste input "[PERSON_NAME][EMAIL_ADDRESS][PERSON_NAME][DOMAIN_NAME]"
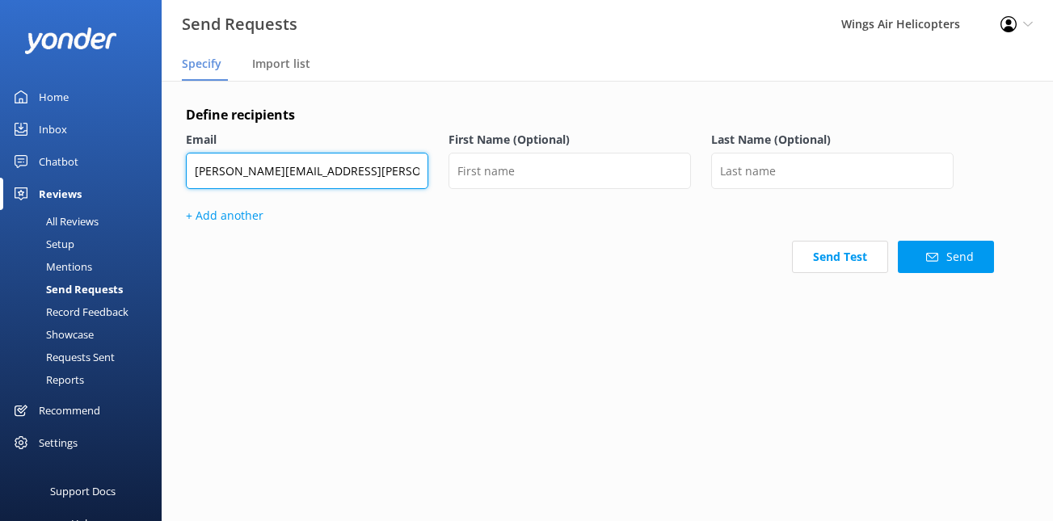
type input "[PERSON_NAME][EMAIL_ADDRESS][PERSON_NAME][DOMAIN_NAME]"
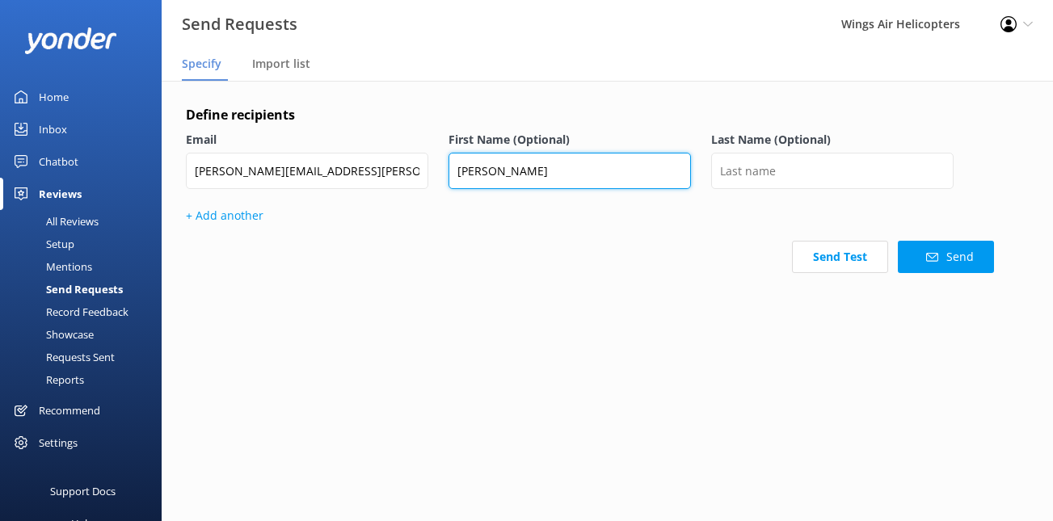
type input "[PERSON_NAME]"
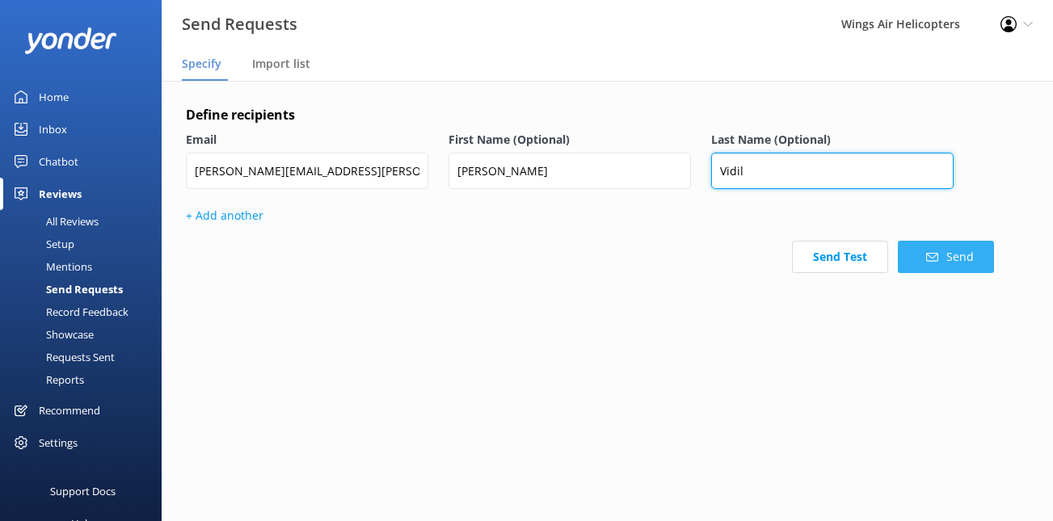
type input "Vidil"
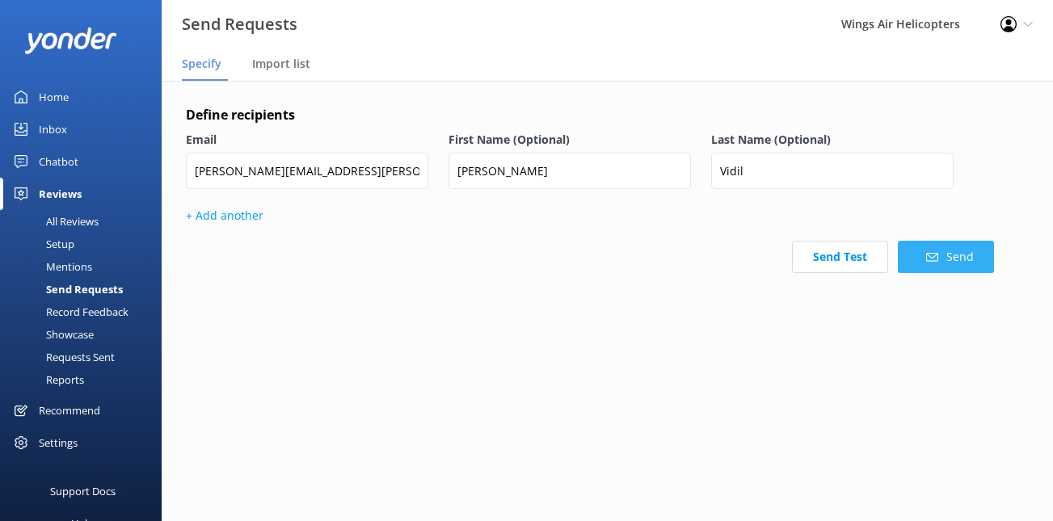
click at [926, 252] on button "Send" at bounding box center [946, 257] width 96 height 32
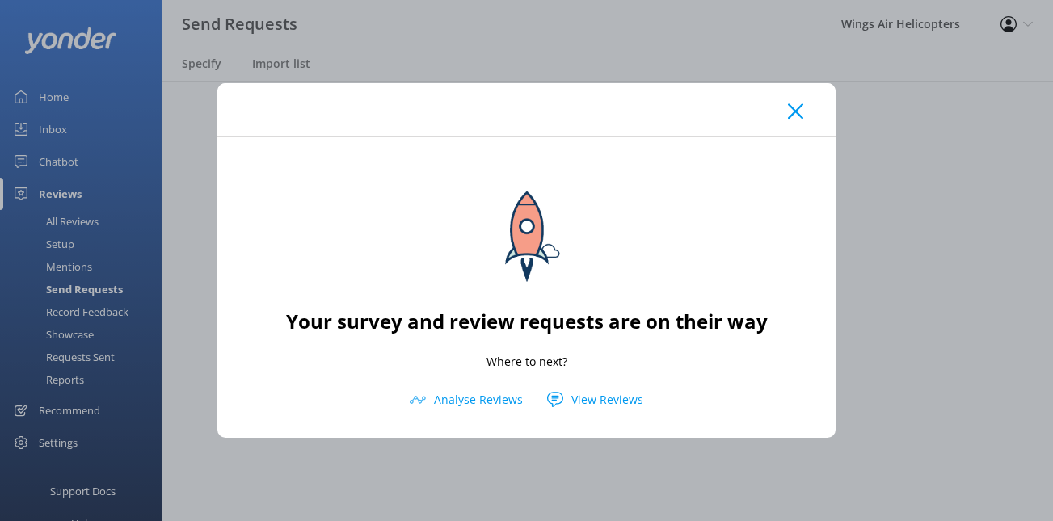
click at [791, 118] on icon at bounding box center [795, 111] width 15 height 16
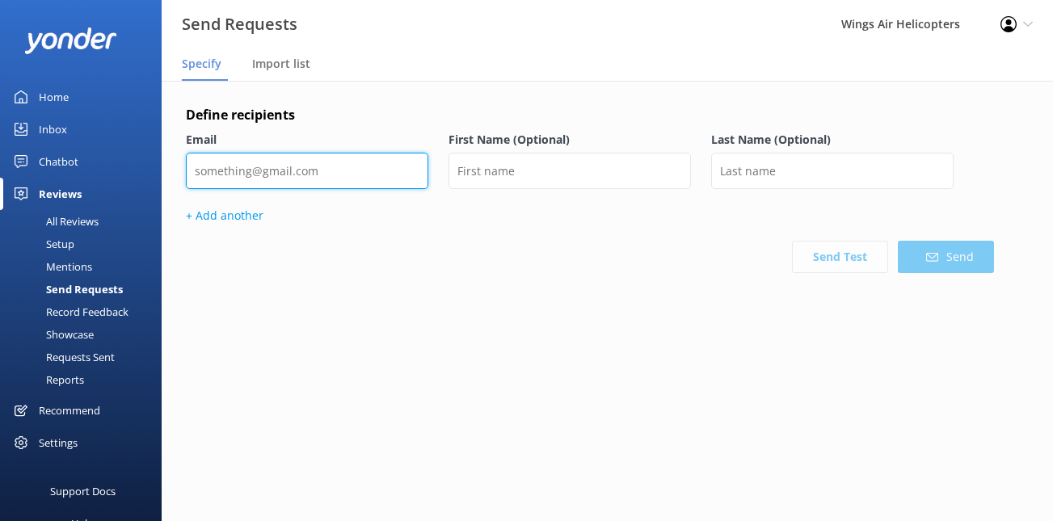
click at [401, 173] on input "email" at bounding box center [307, 171] width 243 height 36
type input "e"
type input "C"
paste input "[PERSON_NAME][EMAIL_ADDRESS][DOMAIN_NAME]"
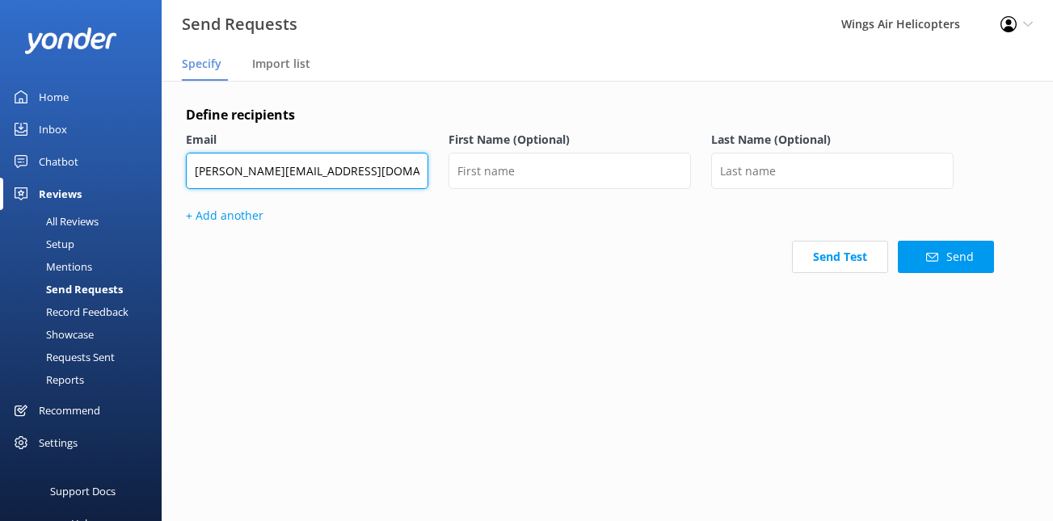
type input "[PERSON_NAME][EMAIL_ADDRESS][DOMAIN_NAME]"
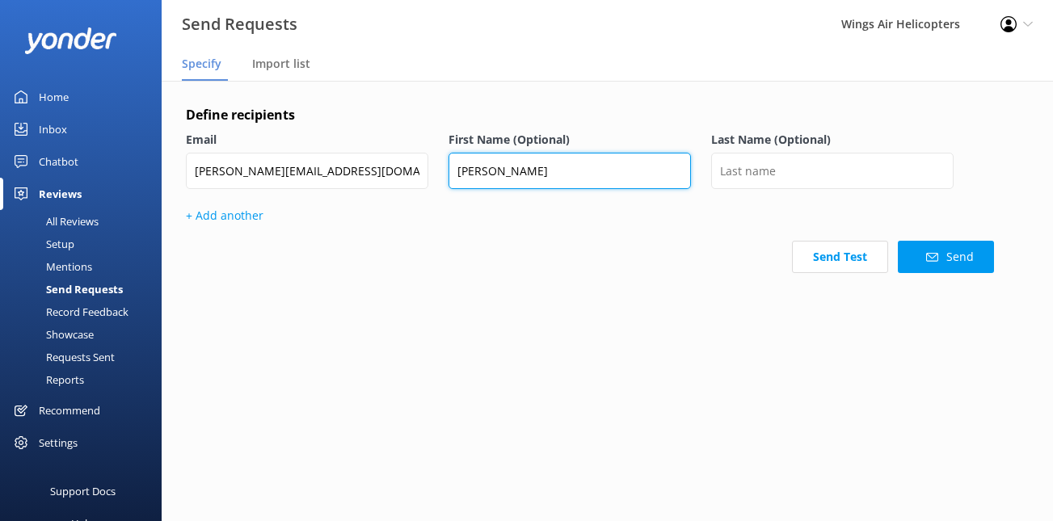
type input "[PERSON_NAME]"
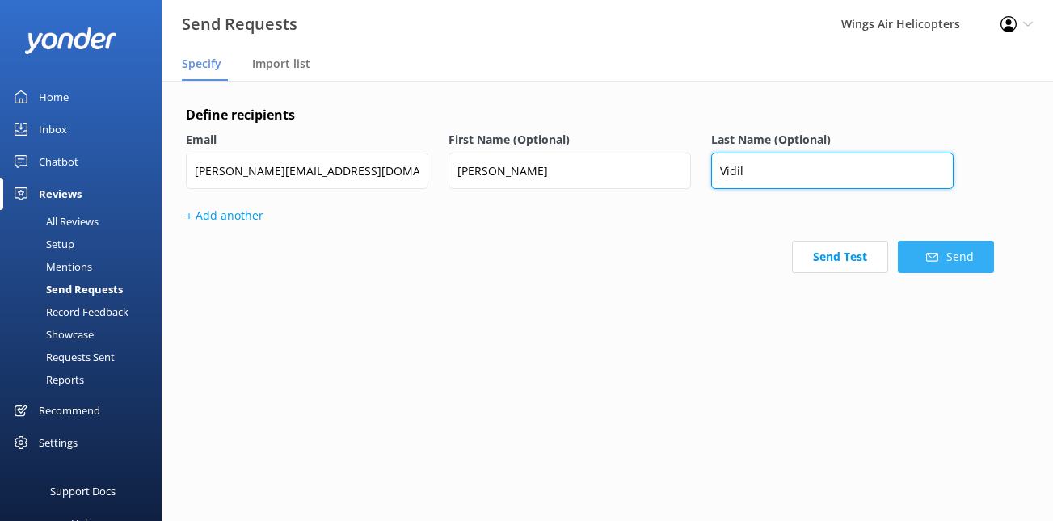
type input "Vidil"
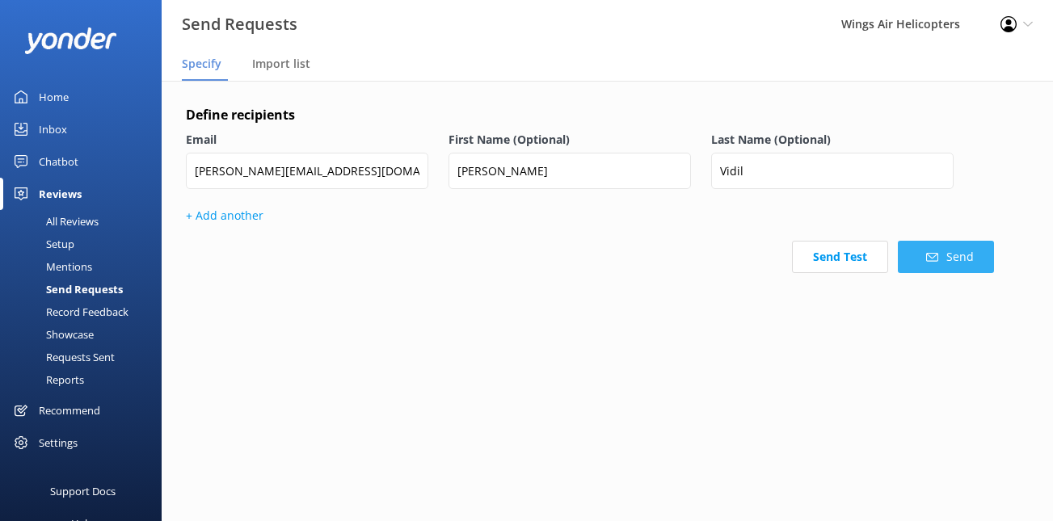
click at [974, 269] on button "Send" at bounding box center [946, 257] width 96 height 32
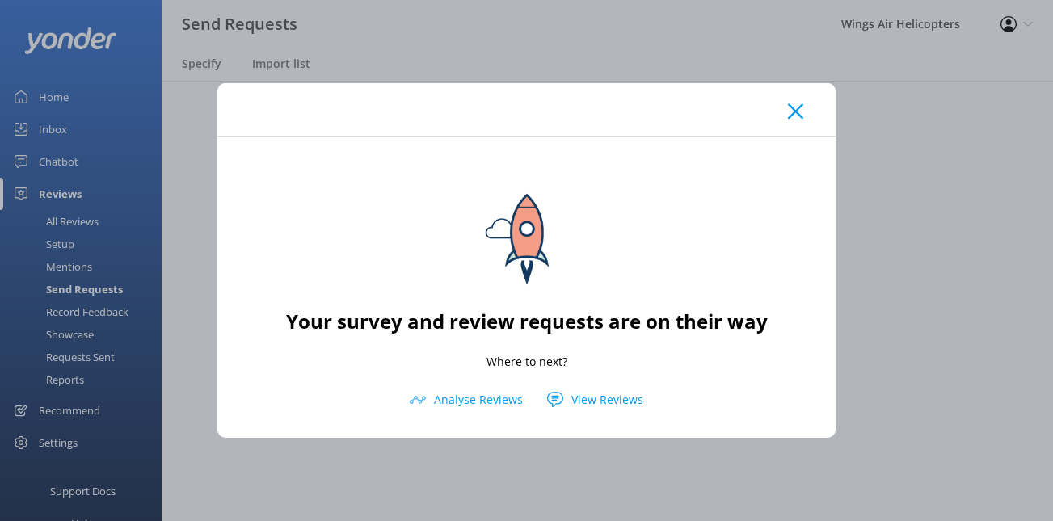
click at [792, 112] on icon at bounding box center [795, 111] width 15 height 16
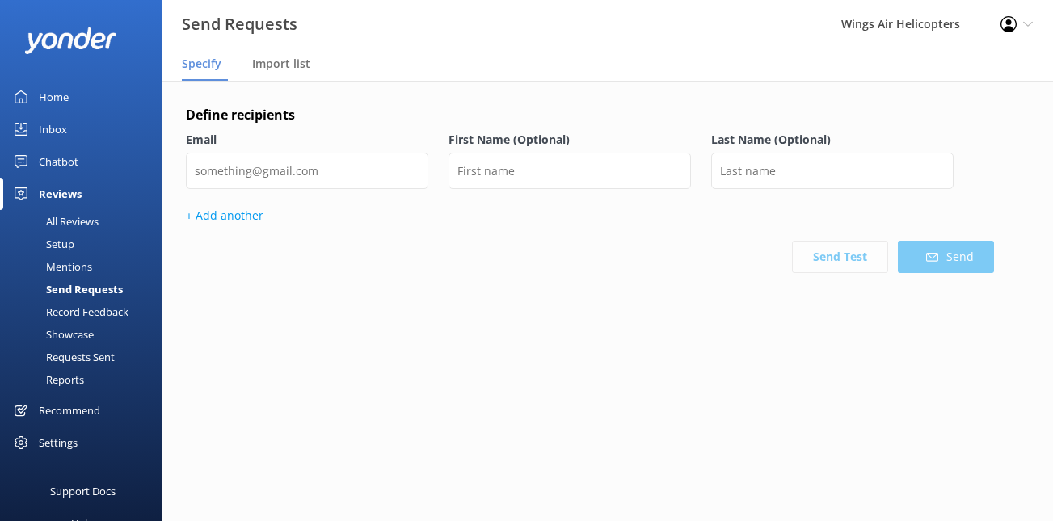
click at [89, 352] on div "Requests Sent" at bounding box center [62, 357] width 105 height 23
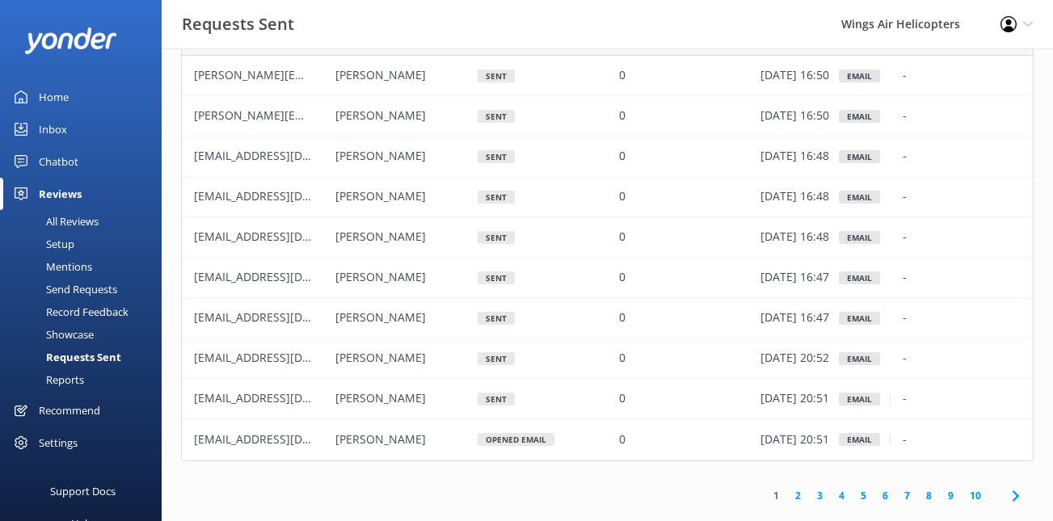
scroll to position [116, 0]
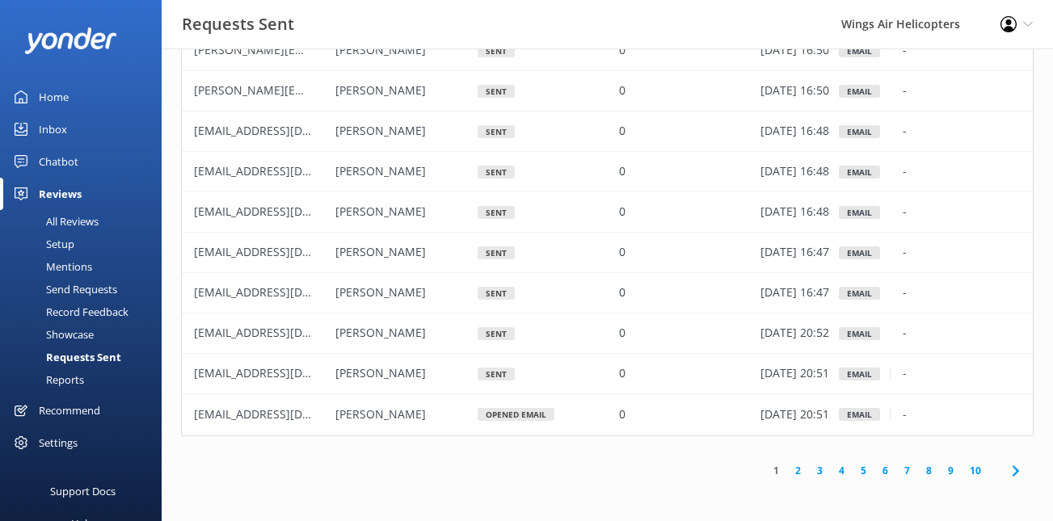
click at [799, 473] on link "2" at bounding box center [798, 470] width 22 height 15
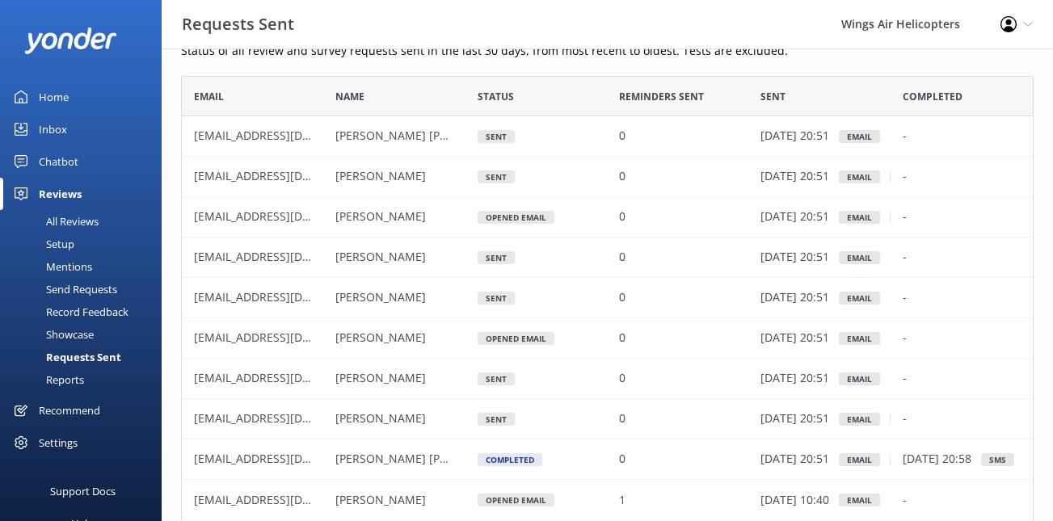
scroll to position [116, 0]
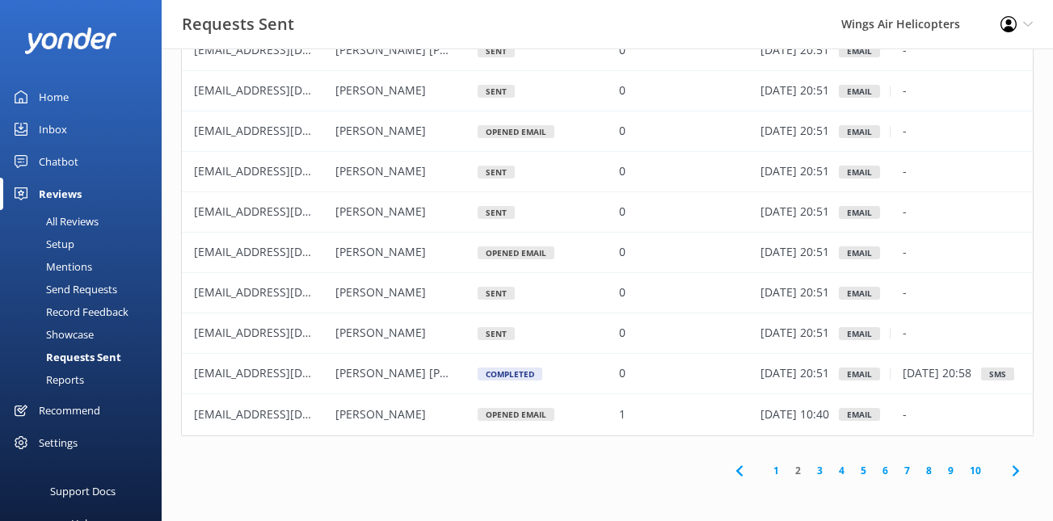
click at [779, 464] on link "1" at bounding box center [777, 470] width 22 height 15
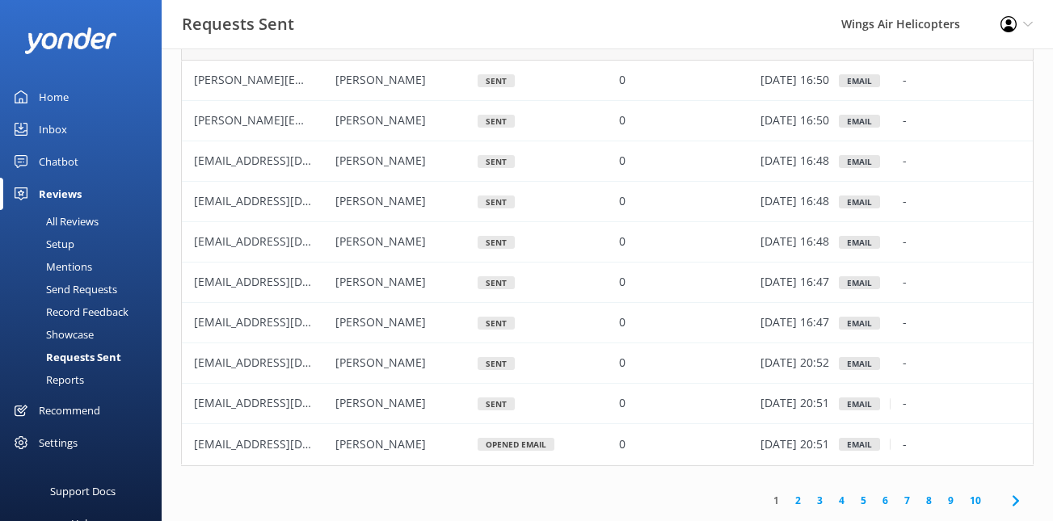
scroll to position [116, 0]
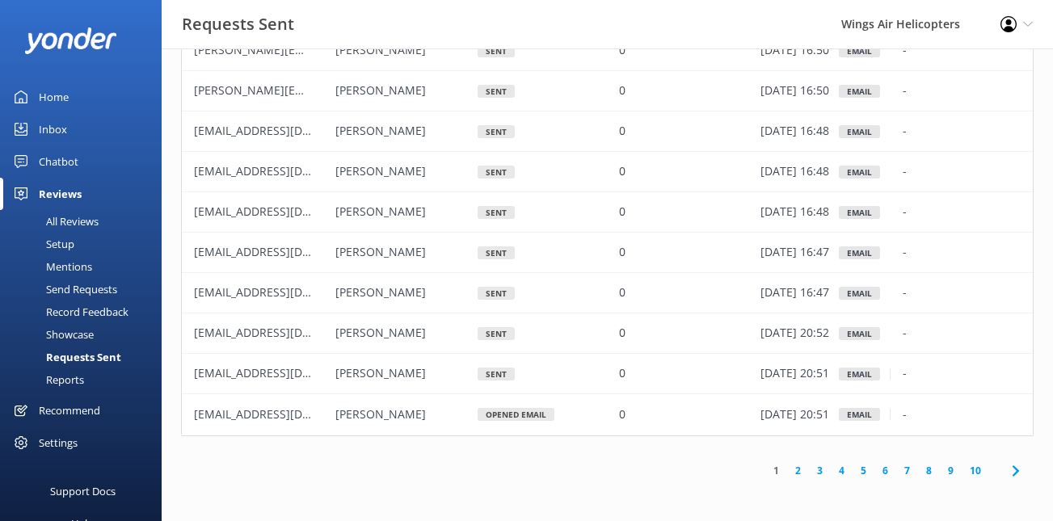
click at [798, 470] on link "2" at bounding box center [798, 470] width 22 height 15
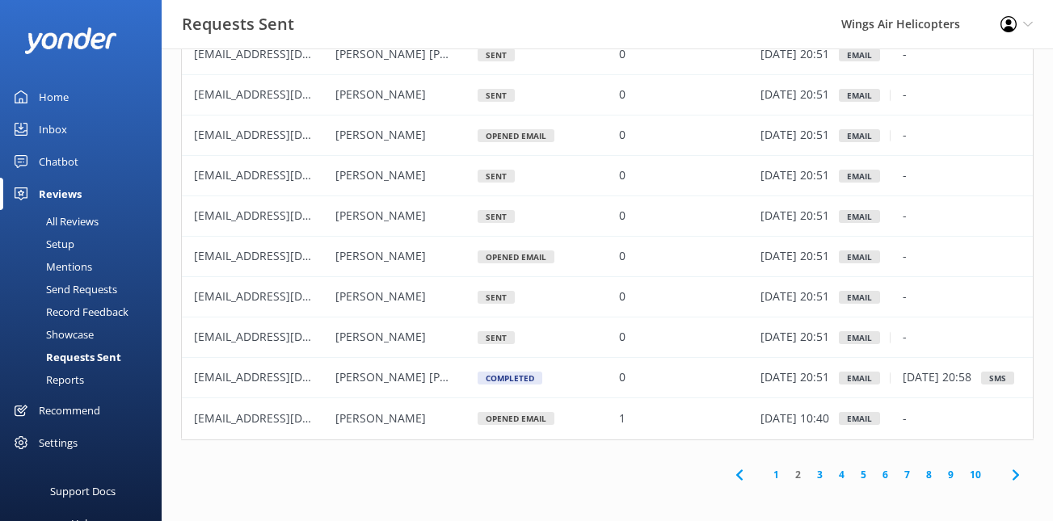
scroll to position [116, 0]
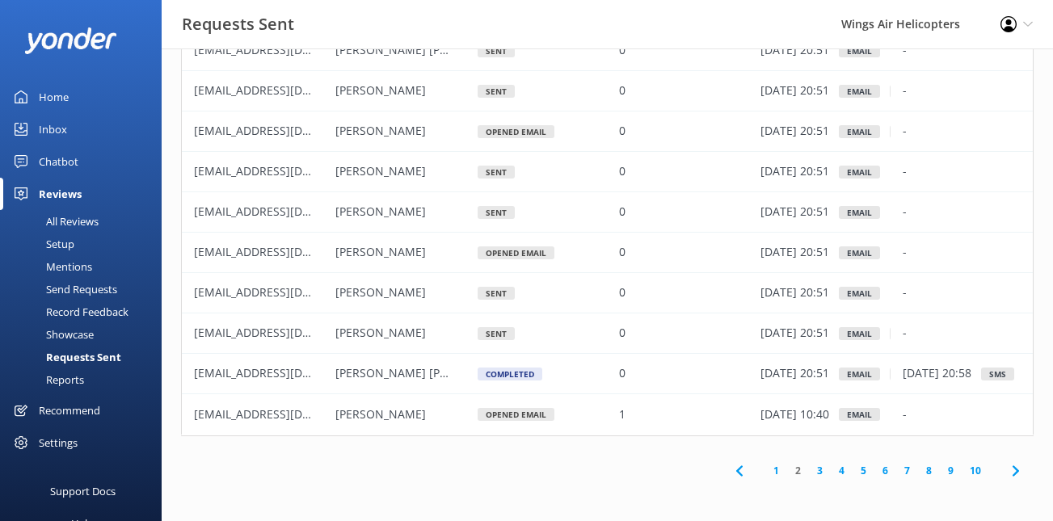
click at [781, 471] on link "1" at bounding box center [777, 470] width 22 height 15
